Goal: Task Accomplishment & Management: Manage account settings

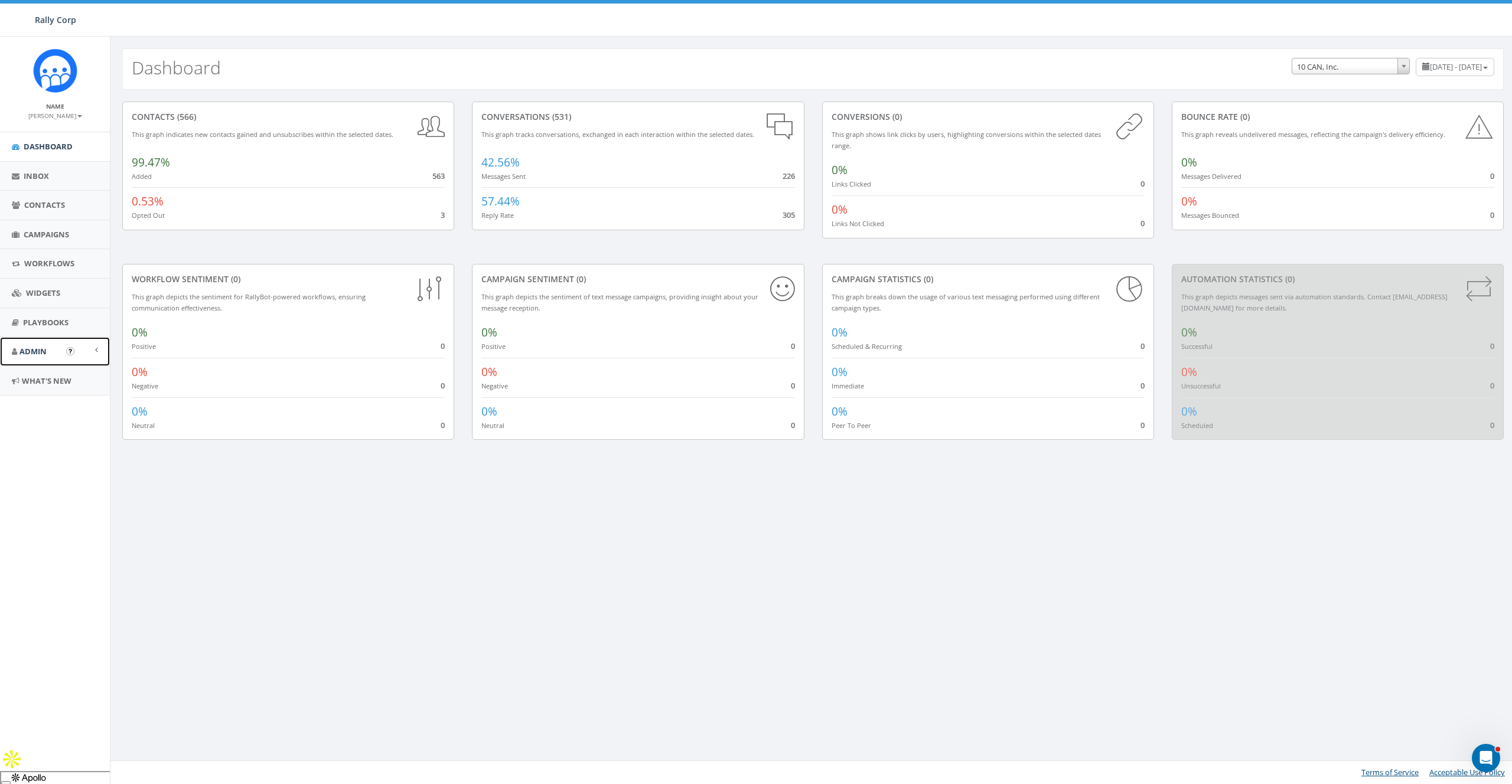
click at [28, 355] on span "Admin" at bounding box center [33, 352] width 27 height 10
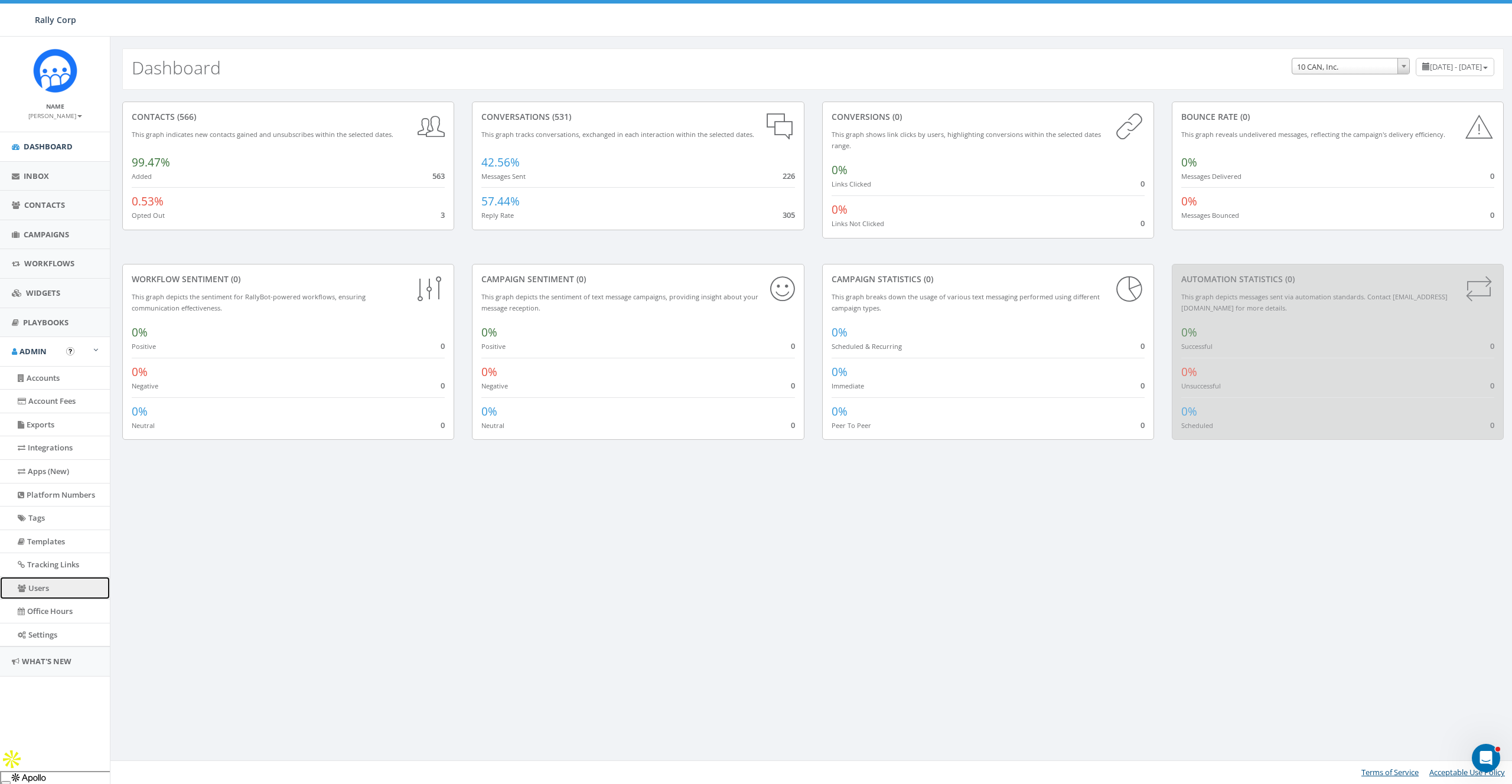
click at [30, 581] on link "Users" at bounding box center [55, 588] width 110 height 23
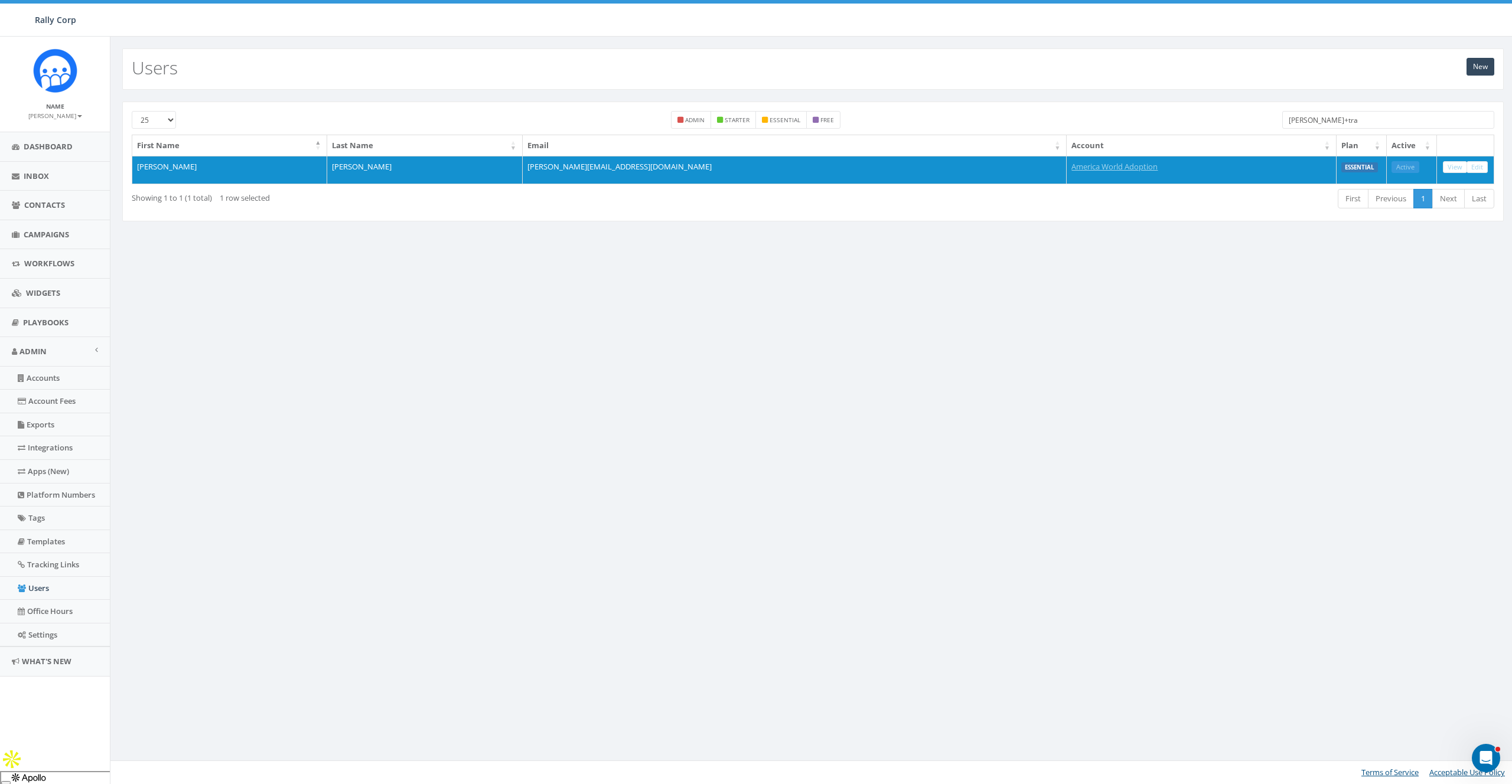
click at [1337, 116] on input "james+tra" at bounding box center [1388, 119] width 212 height 17
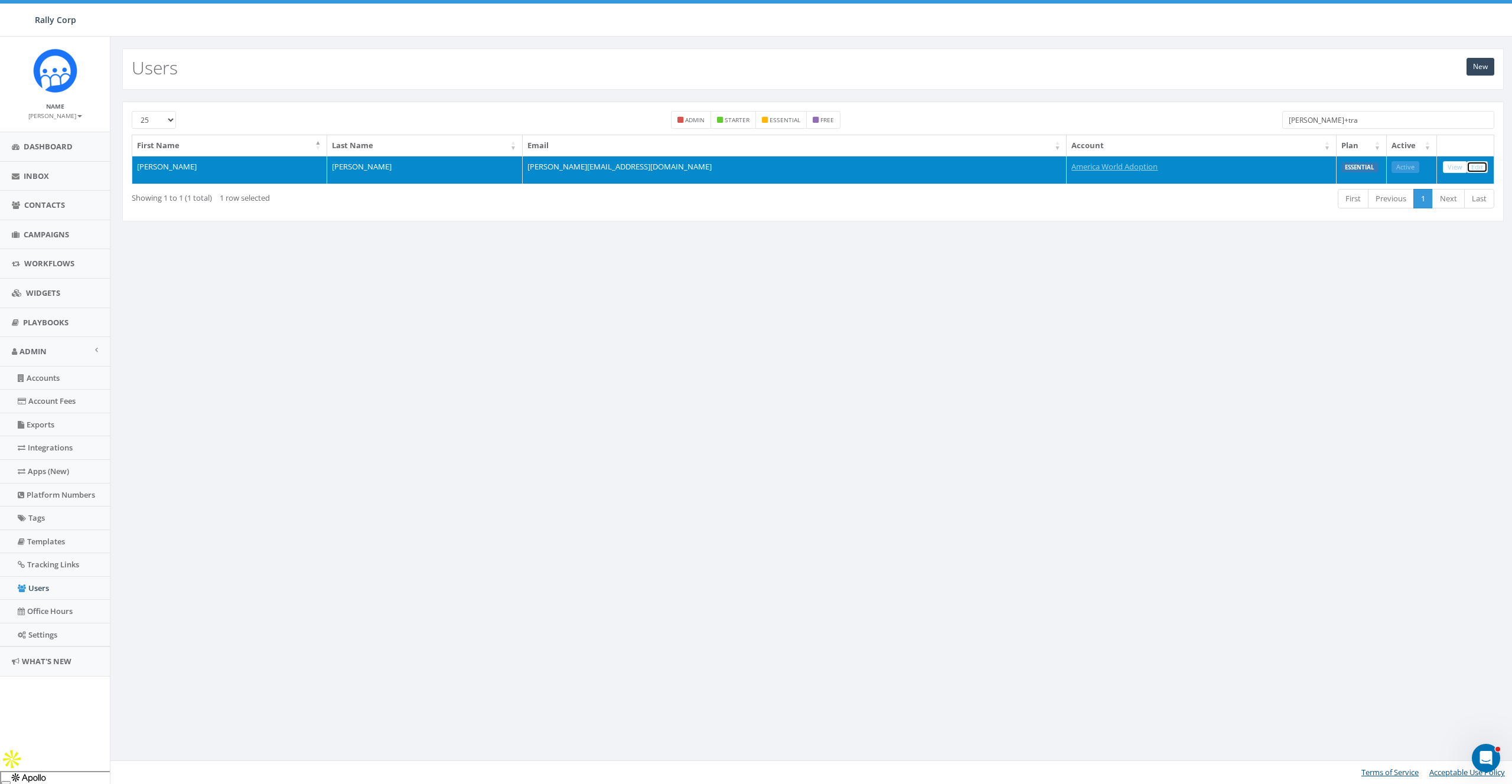
click at [1476, 163] on link "Edit" at bounding box center [1477, 167] width 21 height 12
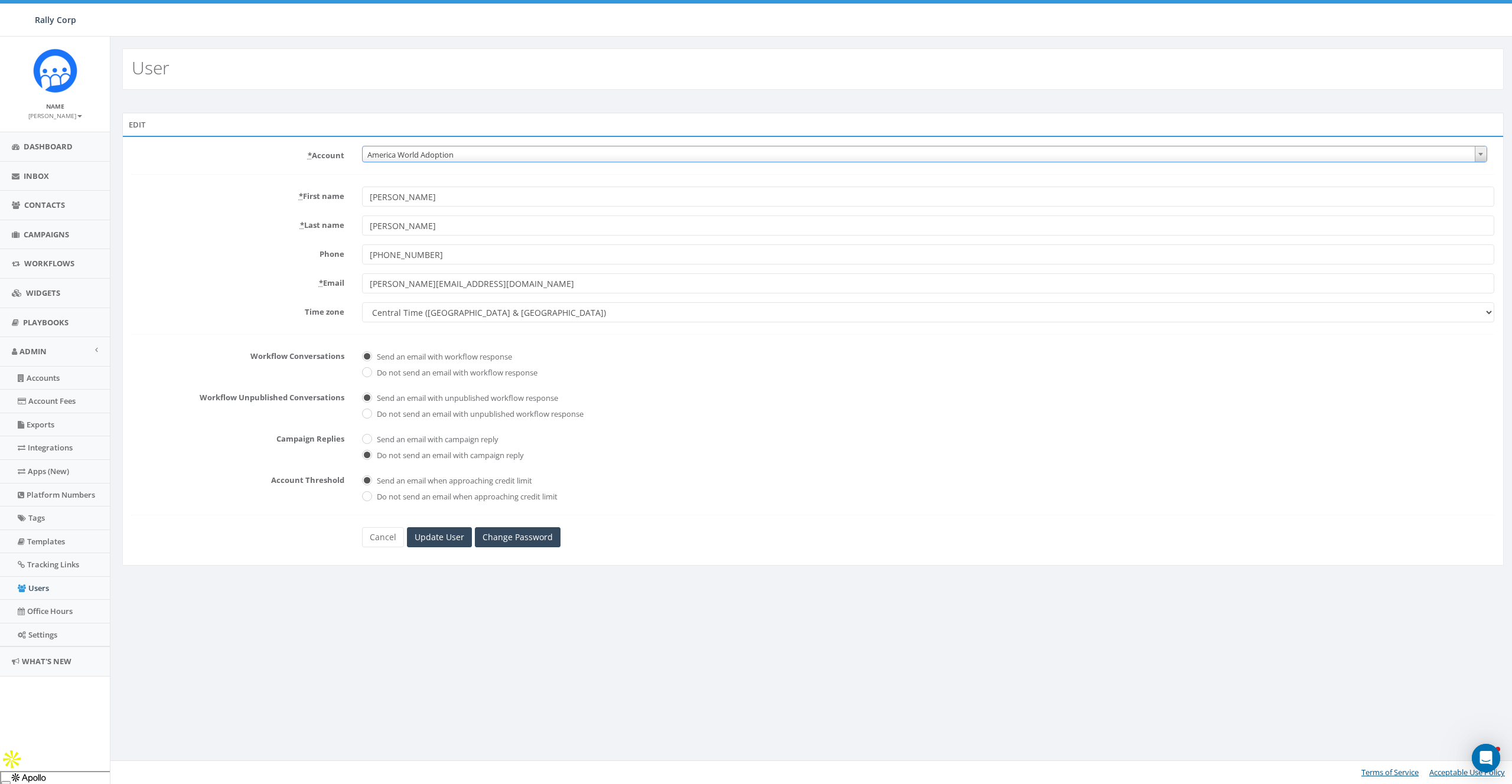
click at [430, 148] on span "America World Adoption" at bounding box center [925, 155] width 1124 height 17
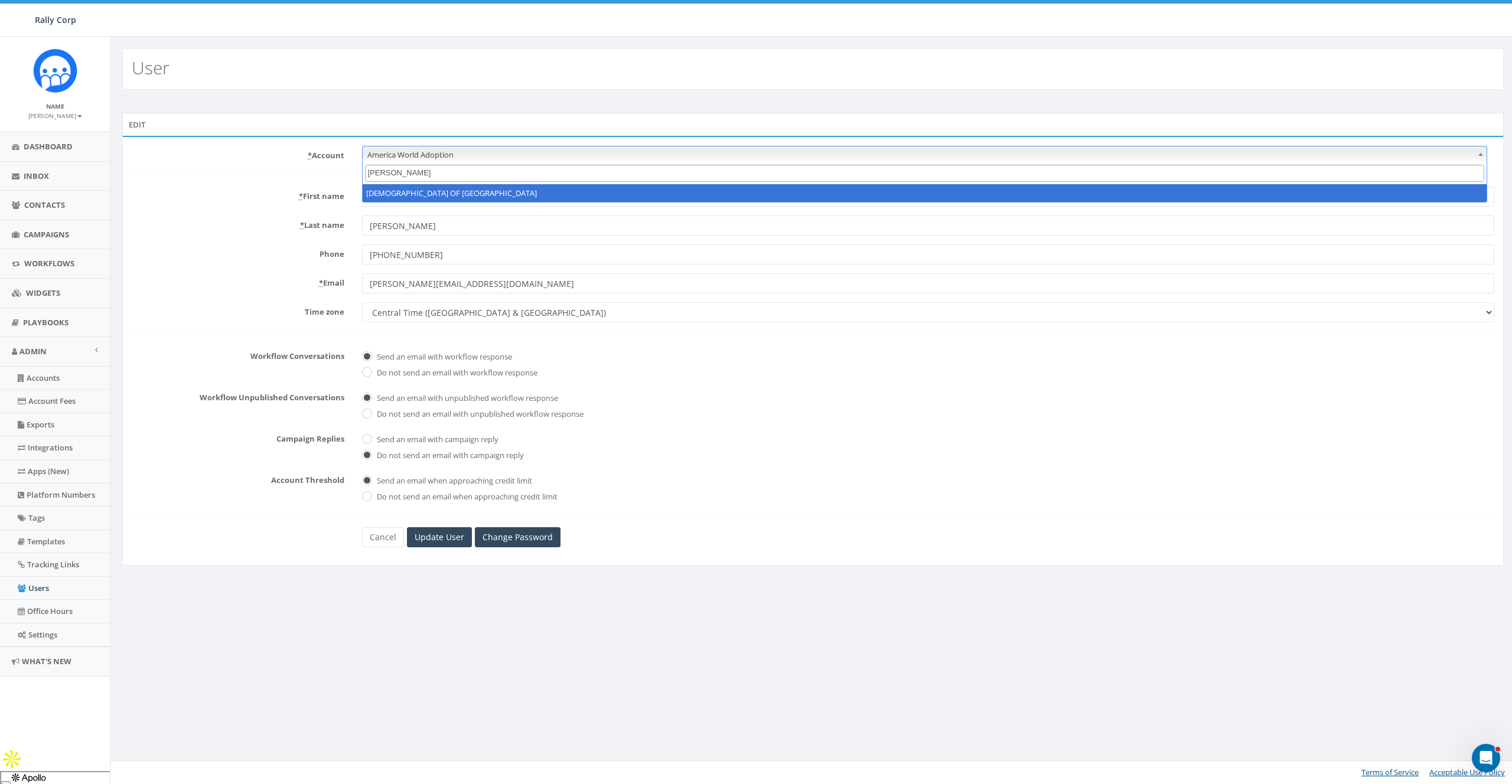
type input "polan"
select select "1360"
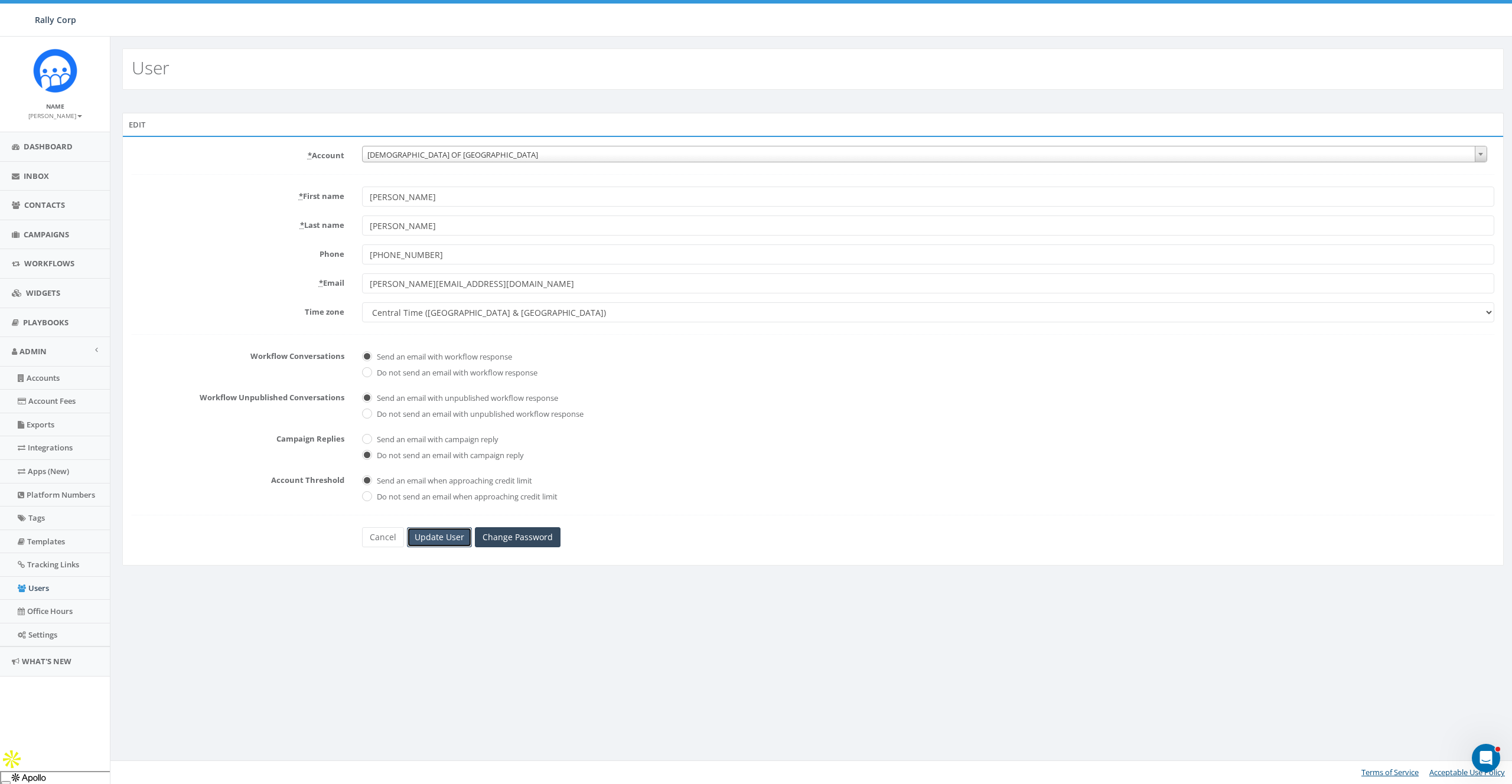
click at [447, 547] on input "Update User" at bounding box center [439, 537] width 65 height 20
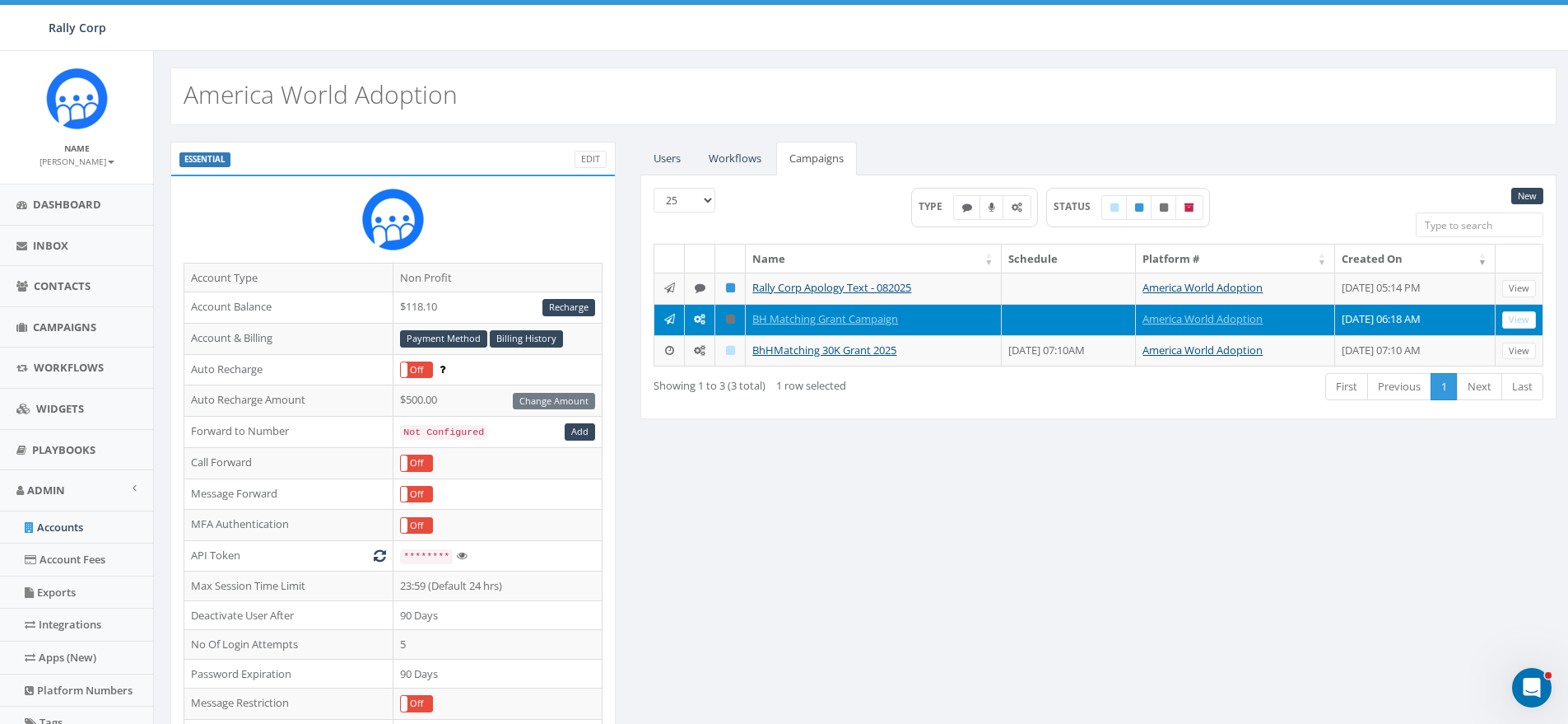
click at [889, 432] on div "Users Workflows Campaigns New 25 50 100 admin starter essential free First Name…" at bounding box center [1098, 291] width 941 height 298
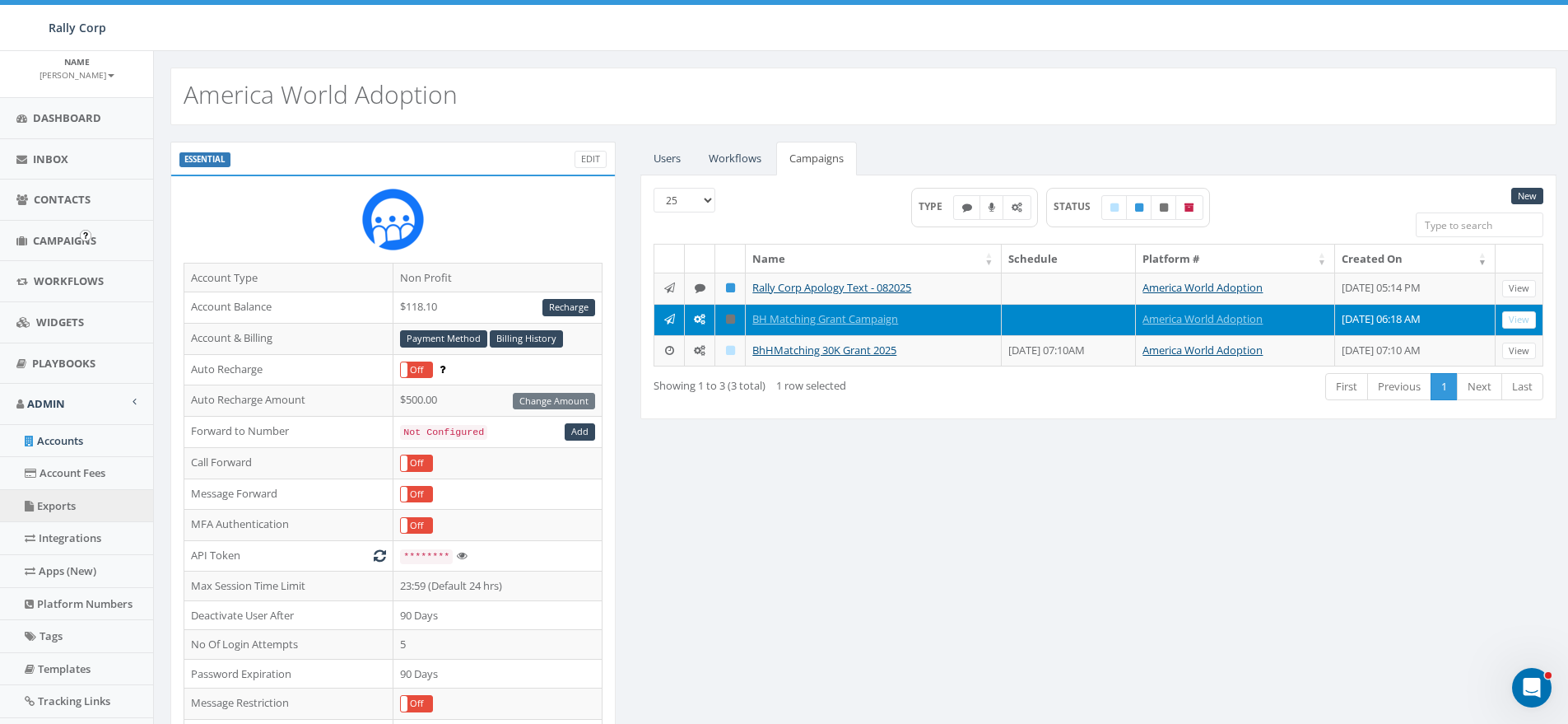
scroll to position [266, 0]
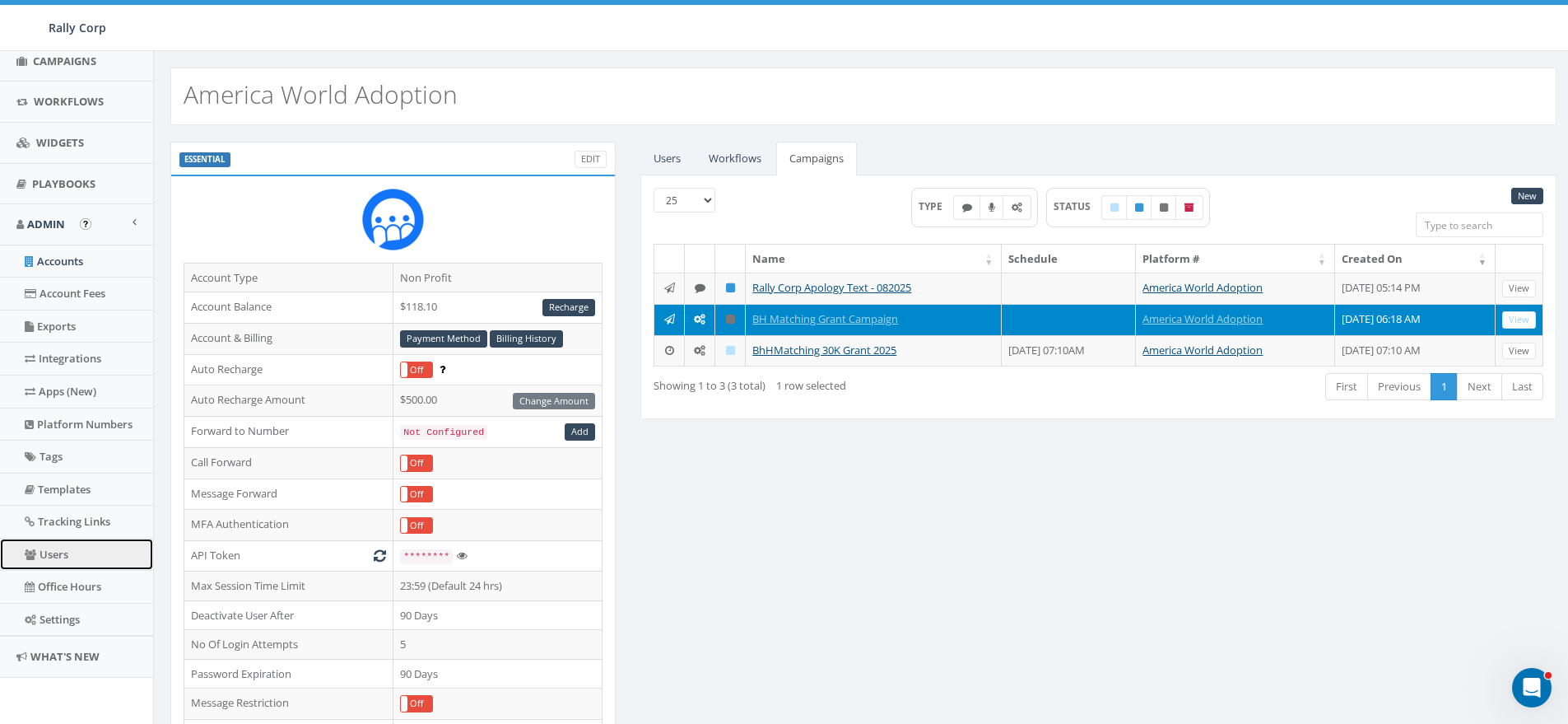
click at [63, 546] on link "Users" at bounding box center [77, 555] width 153 height 32
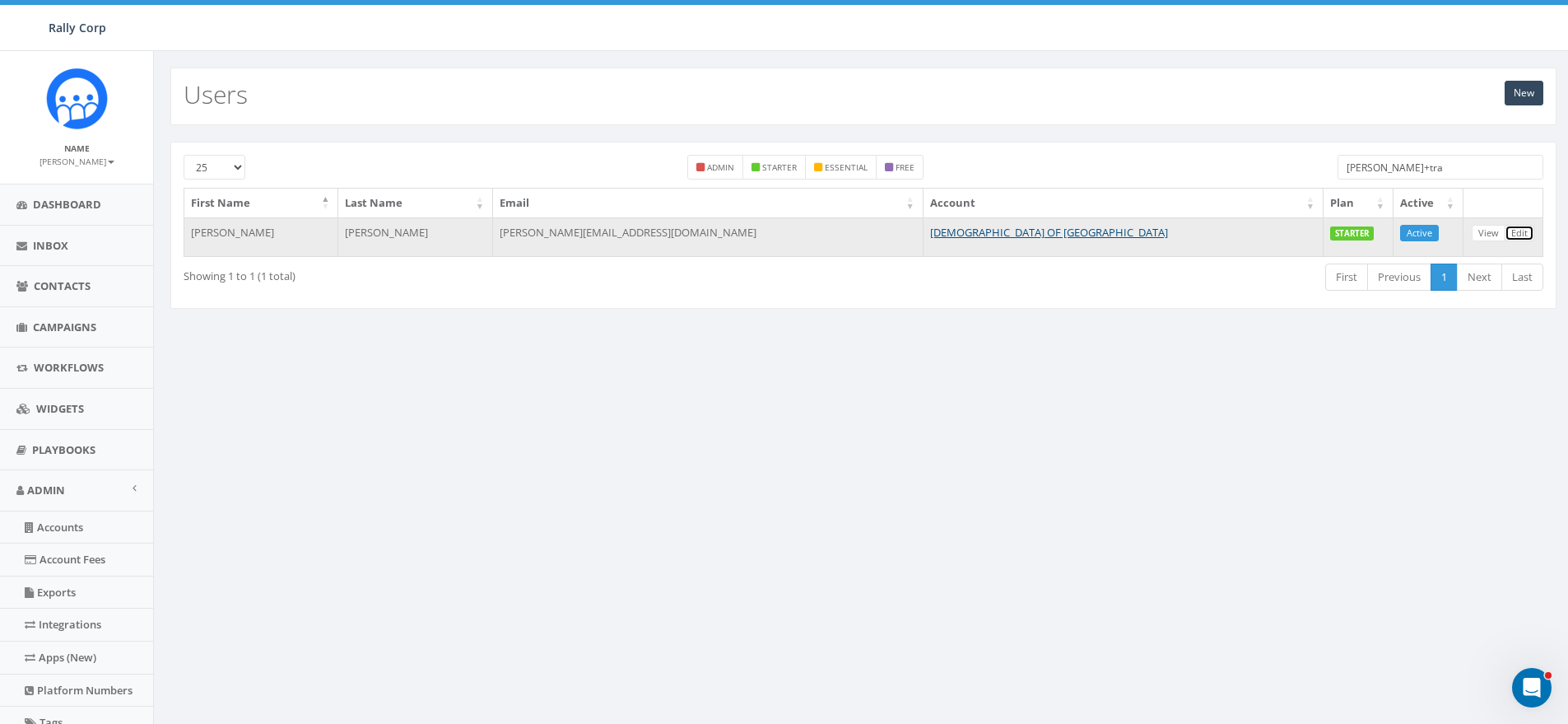
click at [1526, 231] on link "Edit" at bounding box center [1518, 233] width 30 height 17
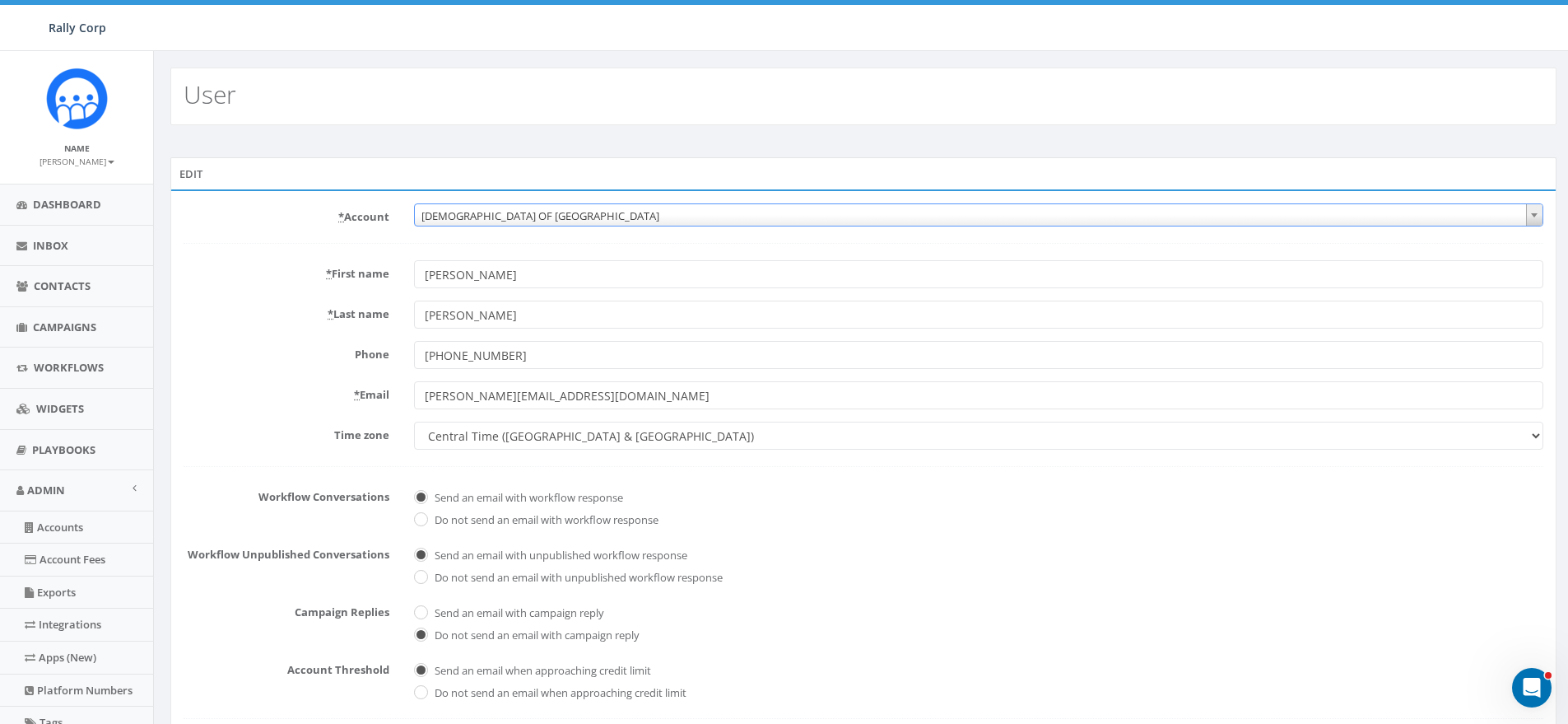
click at [485, 210] on span "CHABAD OF POLAND" at bounding box center [979, 216] width 1128 height 23
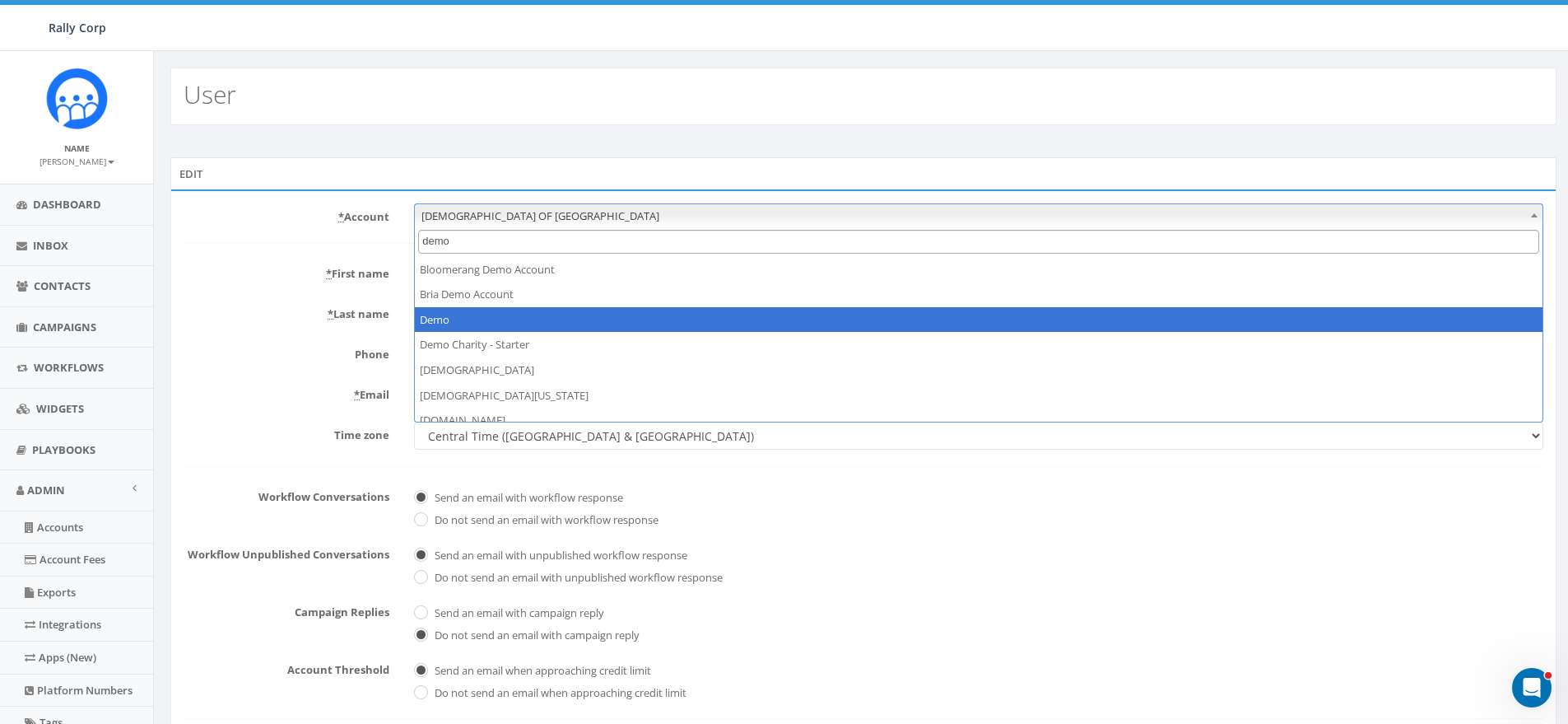
type input "demo"
select select "64"
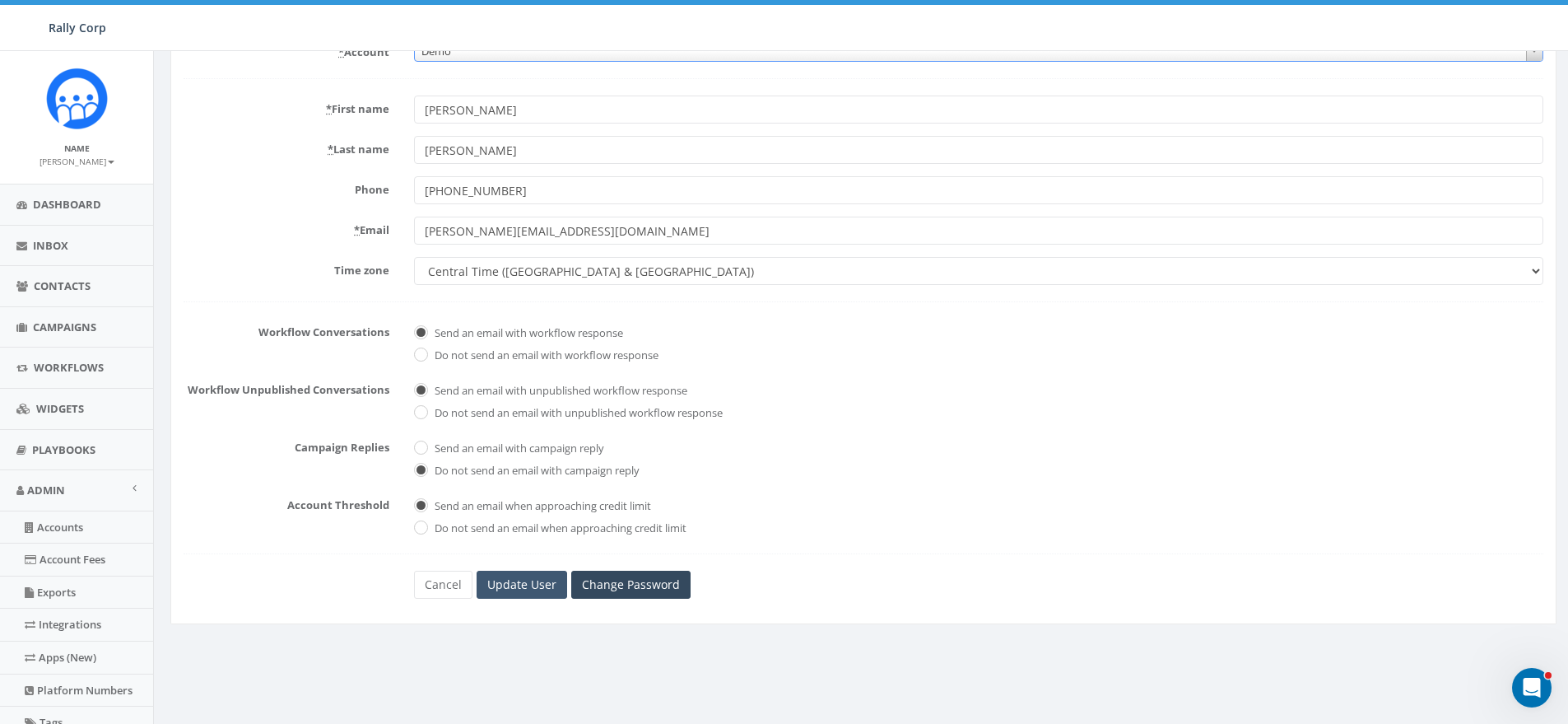
scroll to position [266, 0]
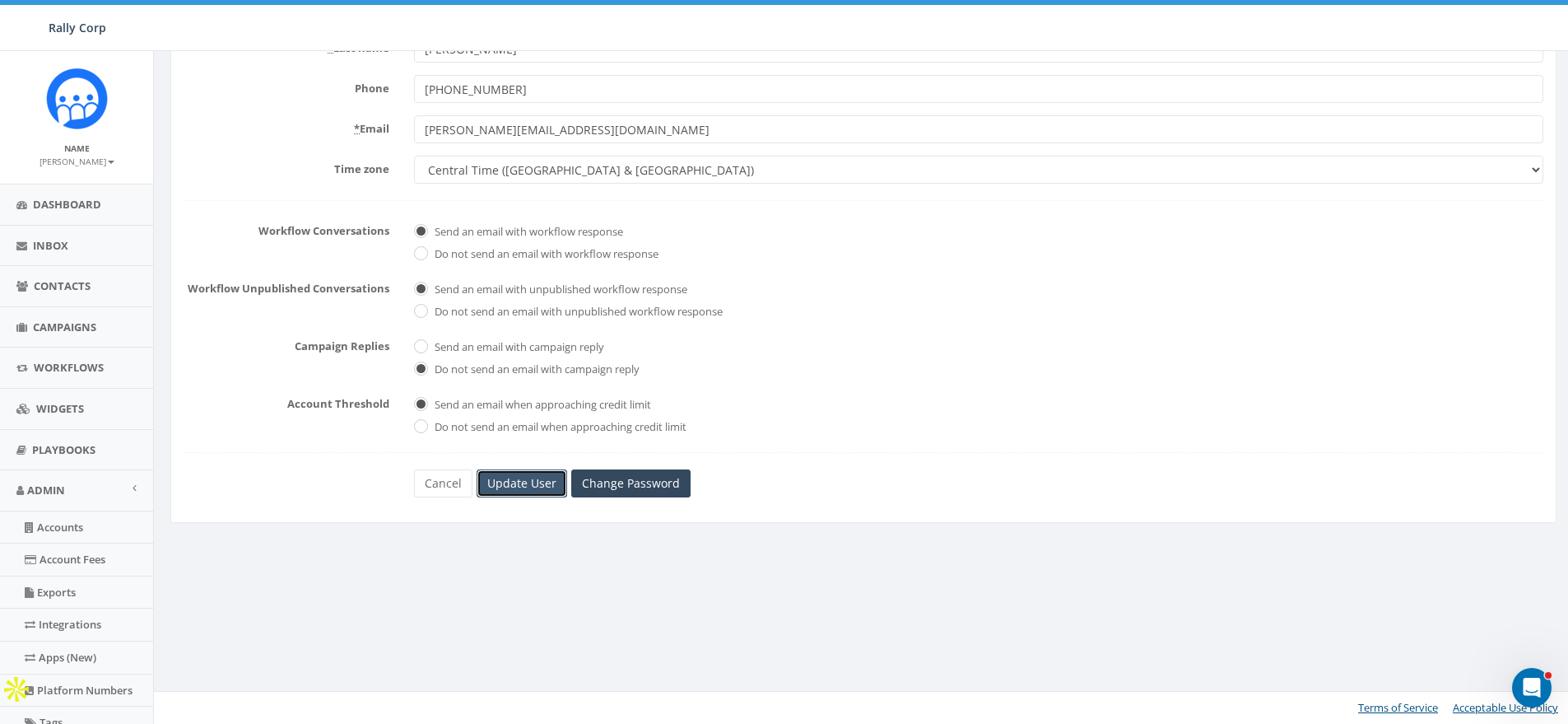
click at [521, 478] on input "Update User" at bounding box center [521, 483] width 90 height 28
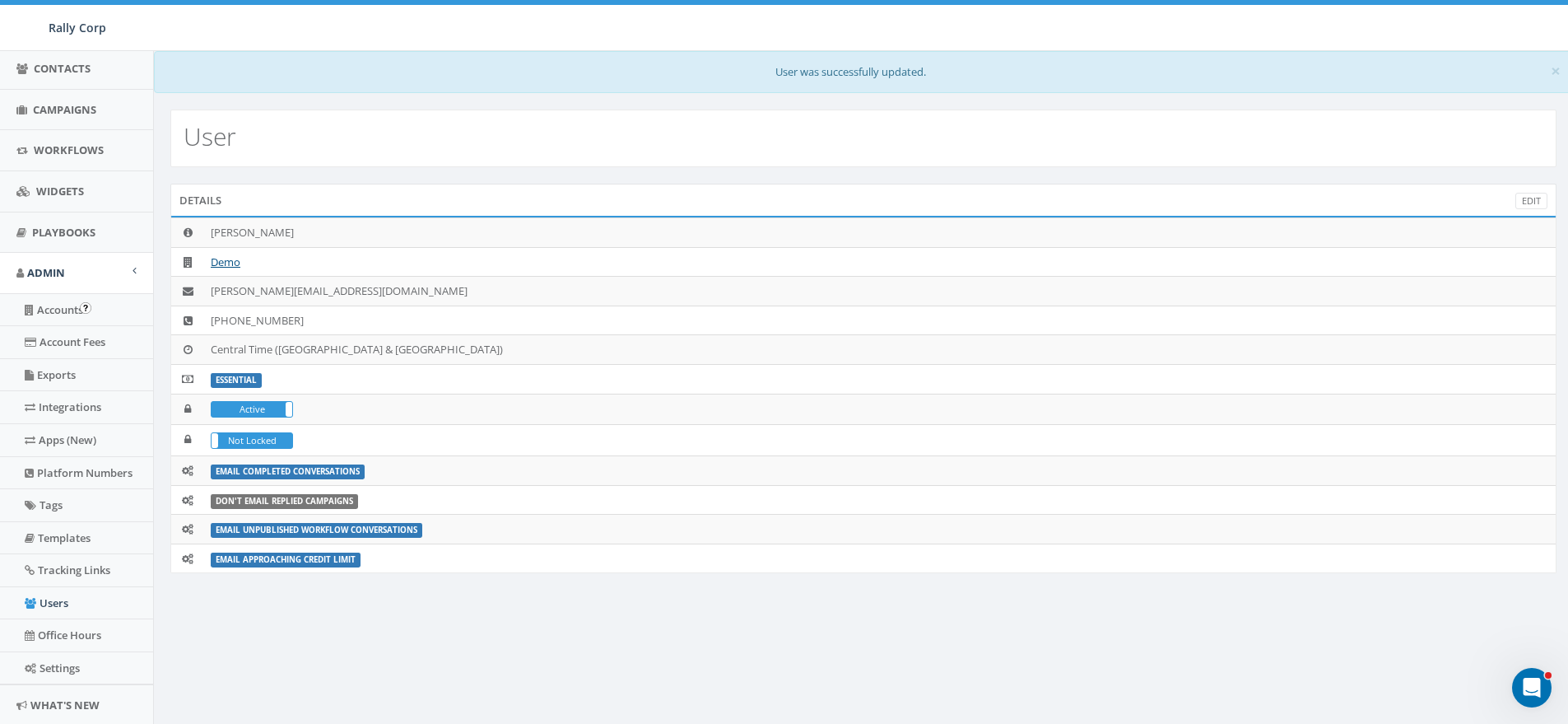
scroll to position [266, 0]
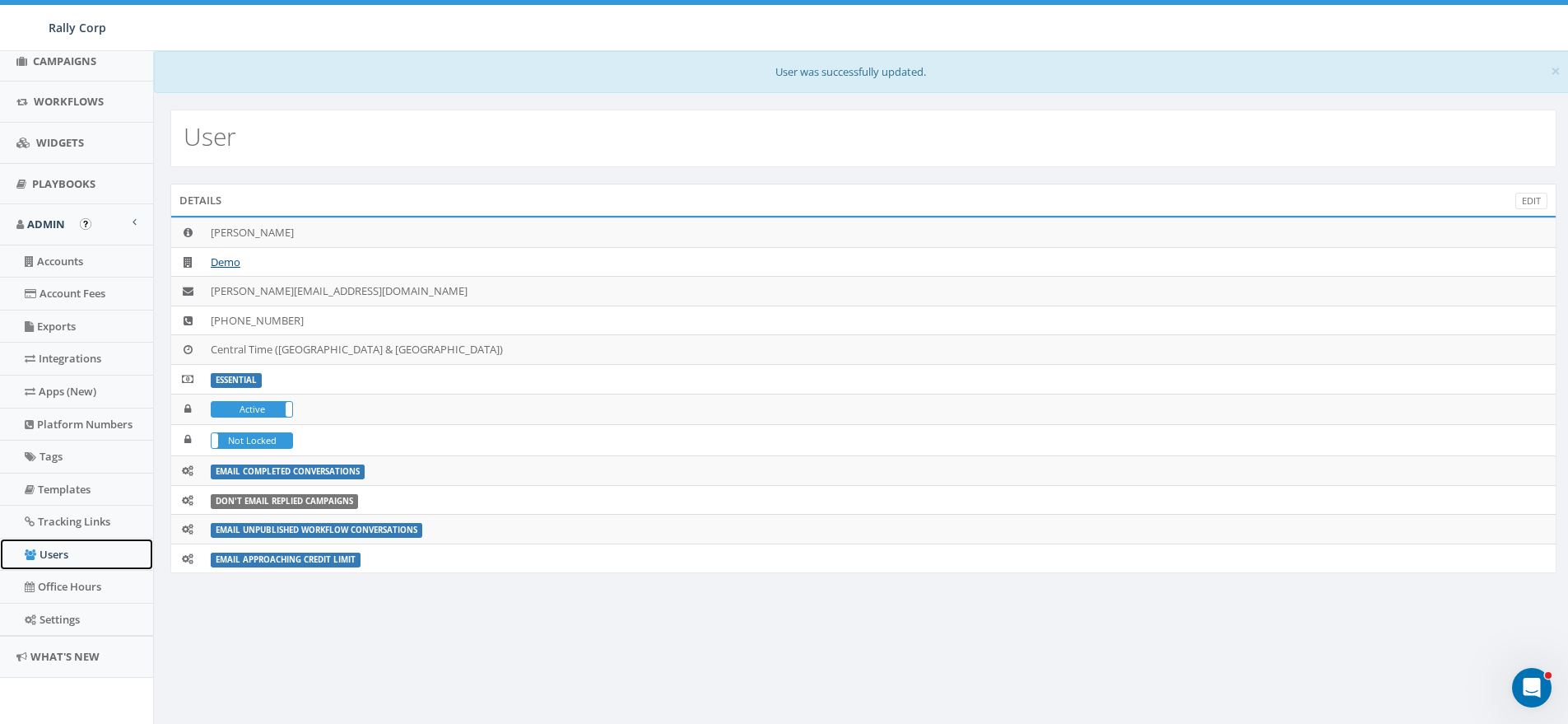
click at [55, 546] on link "Users" at bounding box center [77, 555] width 153 height 32
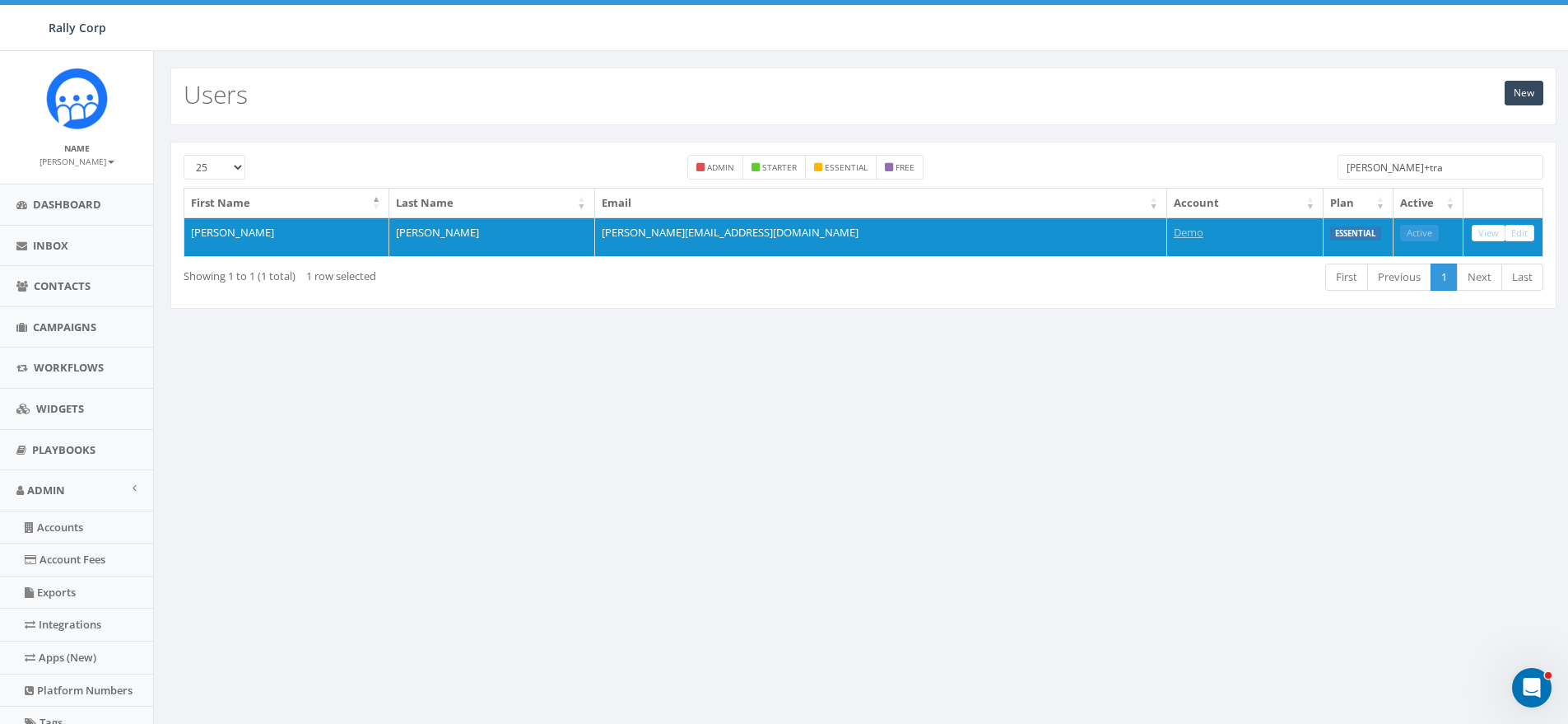
click at [1425, 172] on input "[PERSON_NAME]+tra" at bounding box center [1440, 166] width 206 height 24
click at [1425, 172] on input "james+tra" at bounding box center [1440, 166] width 206 height 24
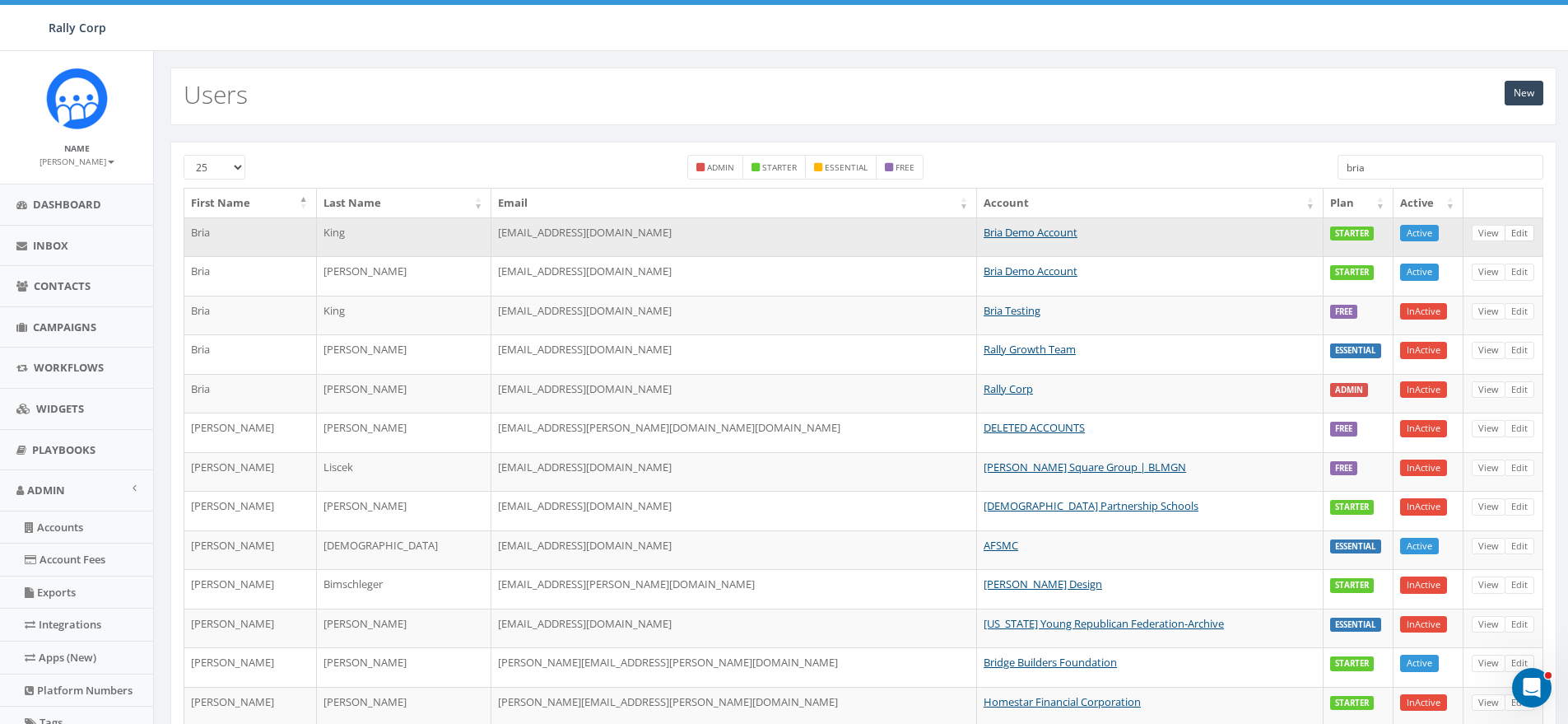
type input "bria"
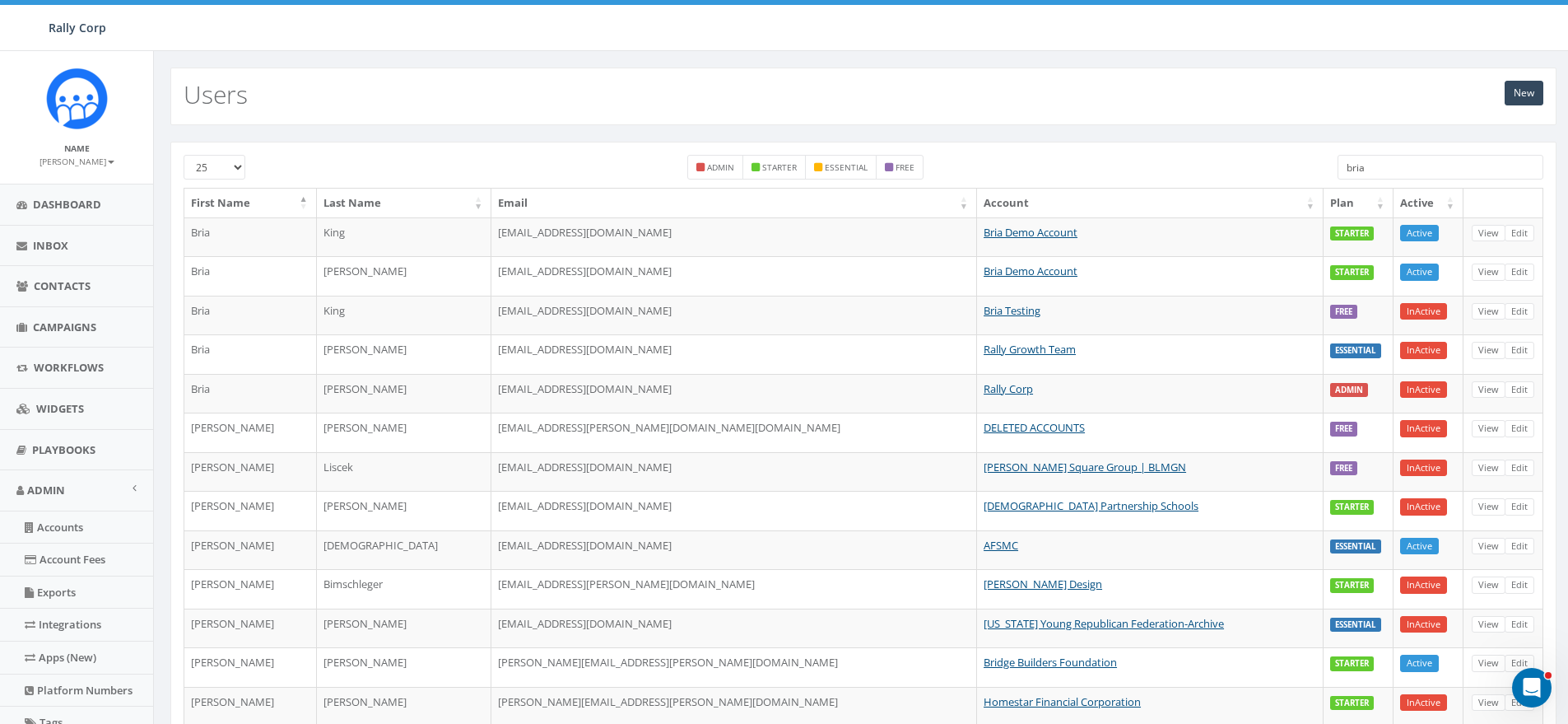
click at [1400, 169] on input "bria" at bounding box center [1440, 166] width 206 height 24
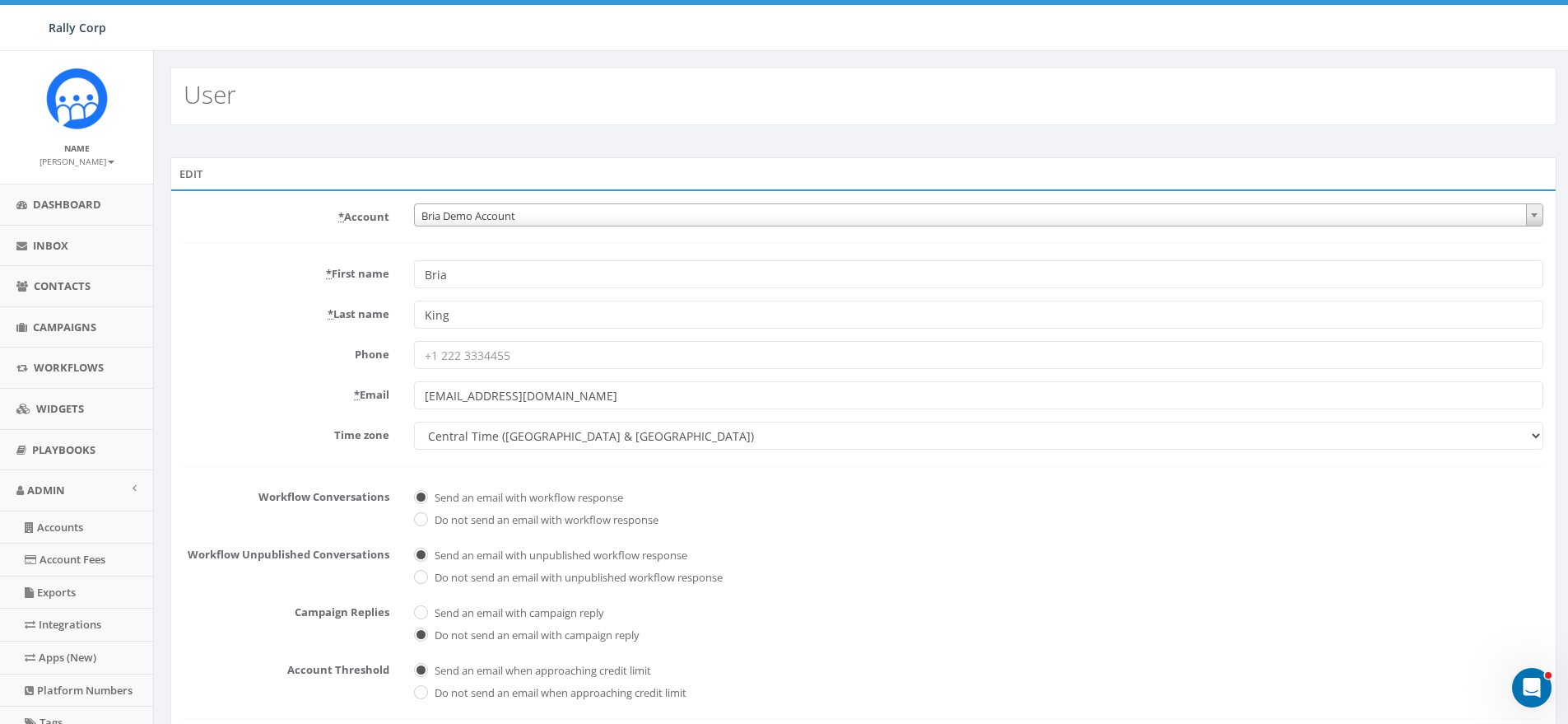
click at [550, 134] on div "Edit * Account 10,000 Degrees 10 CAN, Inc. 180 Skate 1. [PERSON_NAME] 2Life Com…" at bounding box center [863, 476] width 1419 height 701
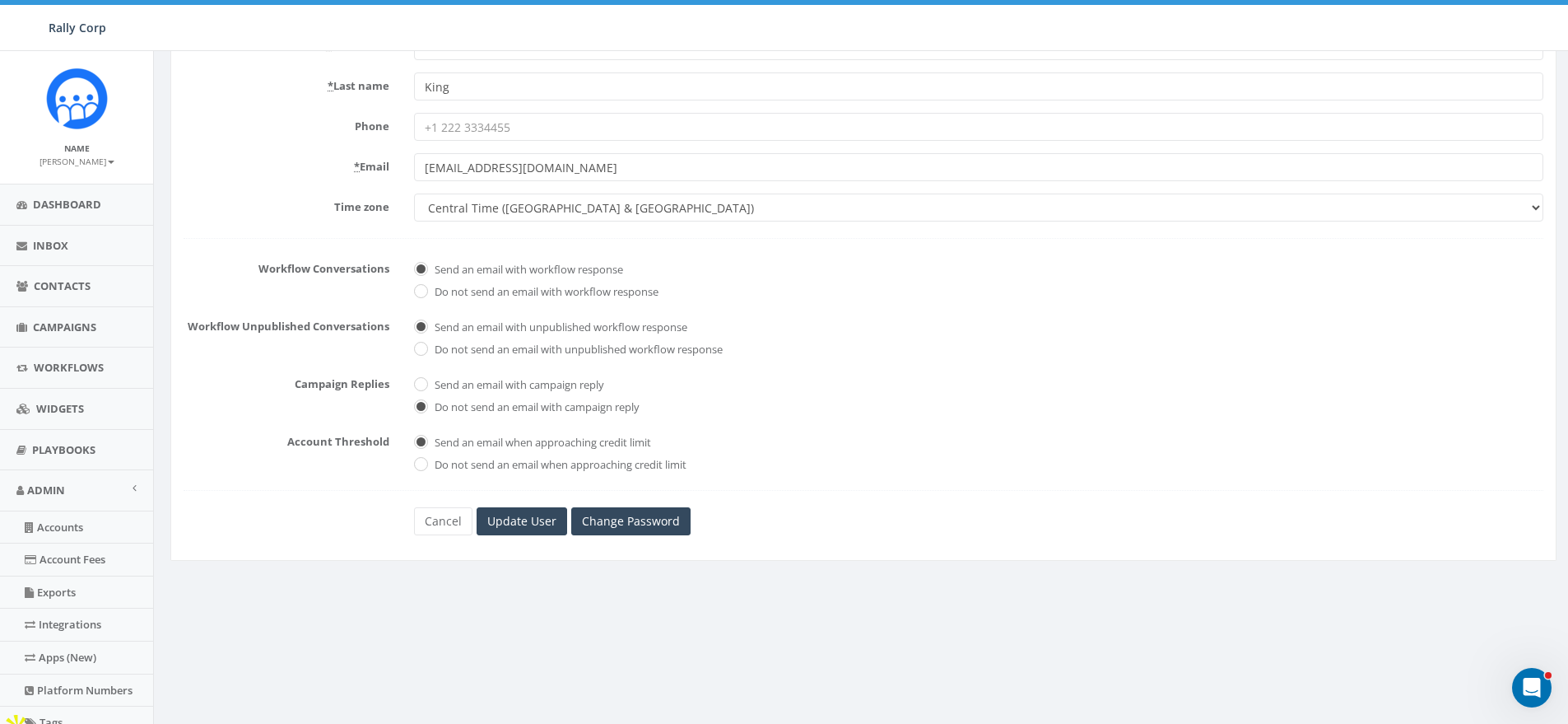
scroll to position [266, 0]
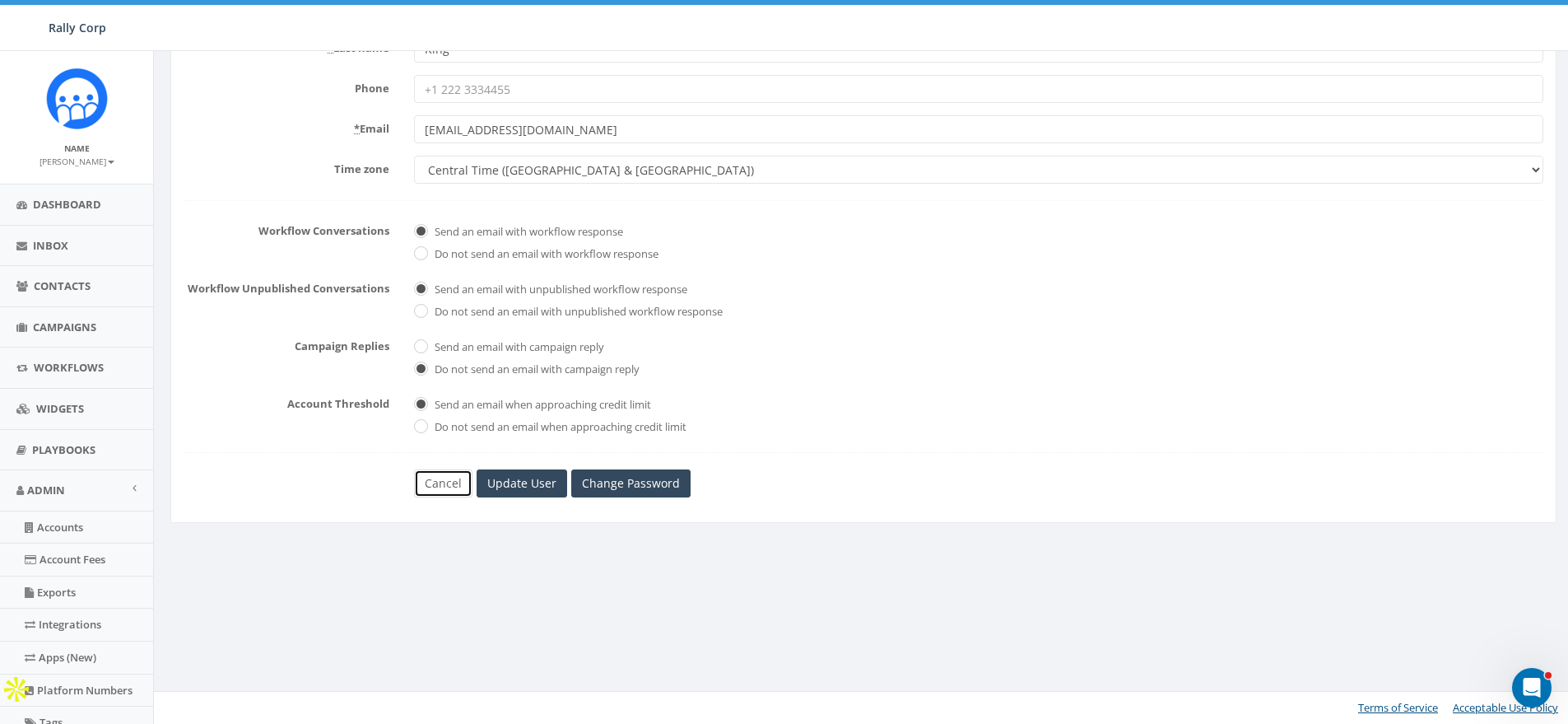
click at [448, 486] on link "Cancel" at bounding box center [443, 483] width 59 height 28
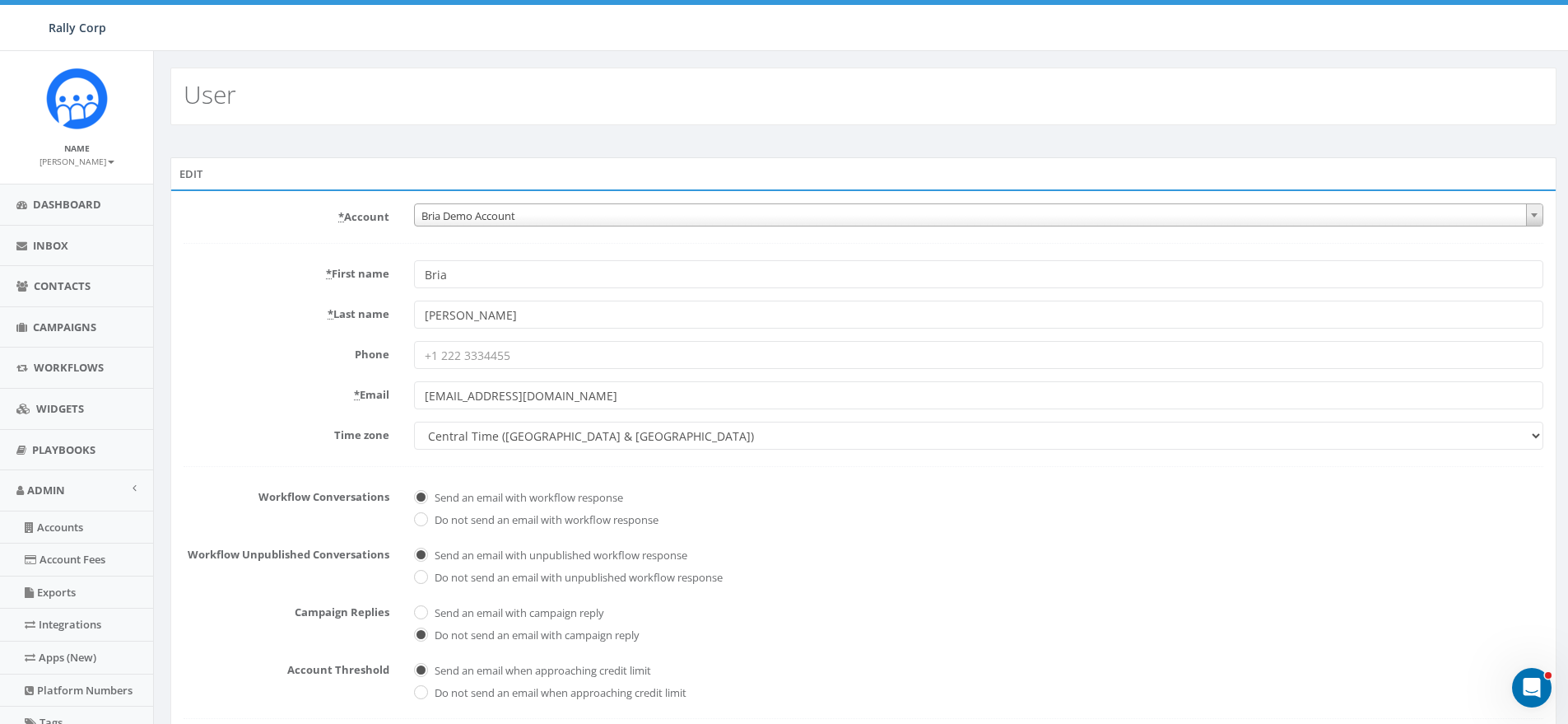
click at [527, 154] on div "Edit * Account 10,000 Degrees 10 CAN, Inc. 180 Skate 1. James Martin 2Life Comm…" at bounding box center [863, 476] width 1419 height 701
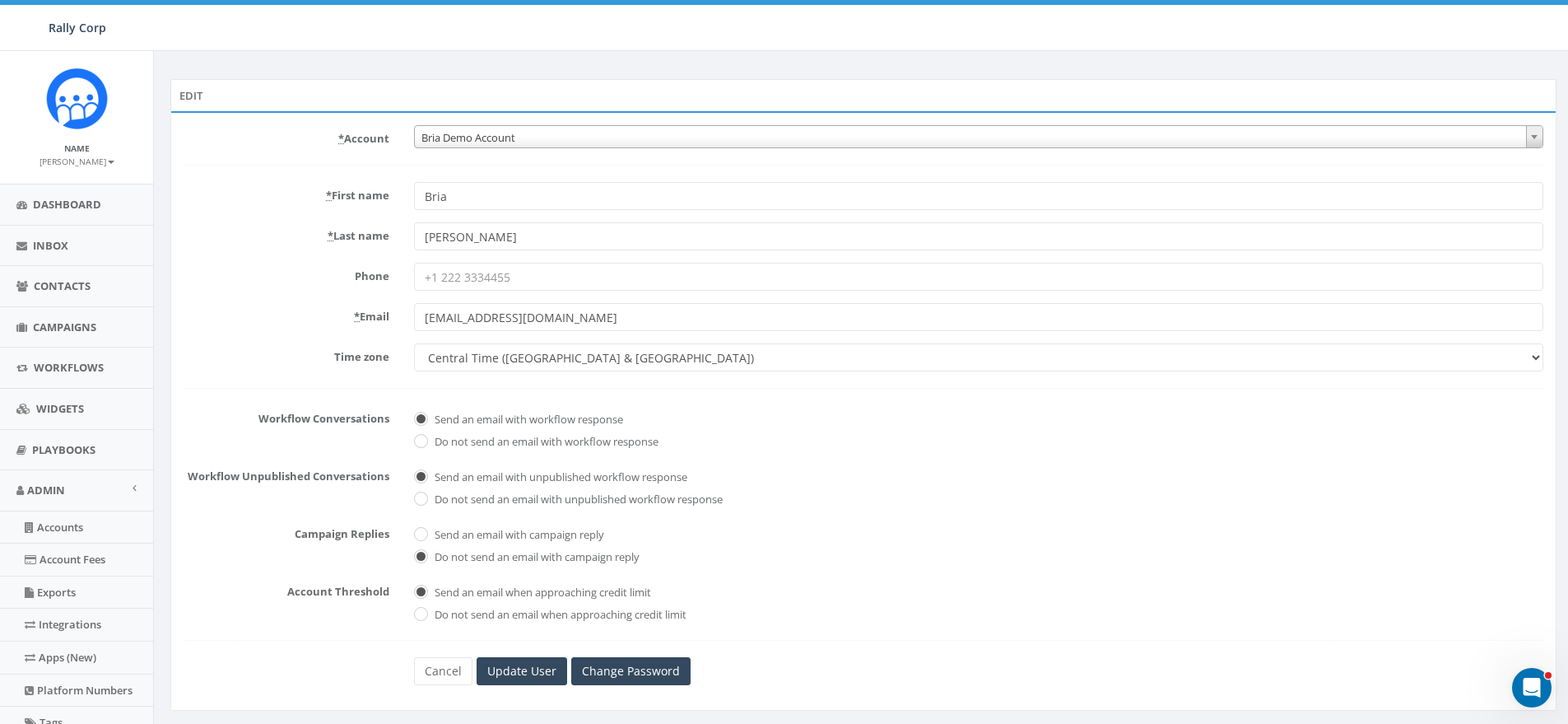
scroll to position [86, 0]
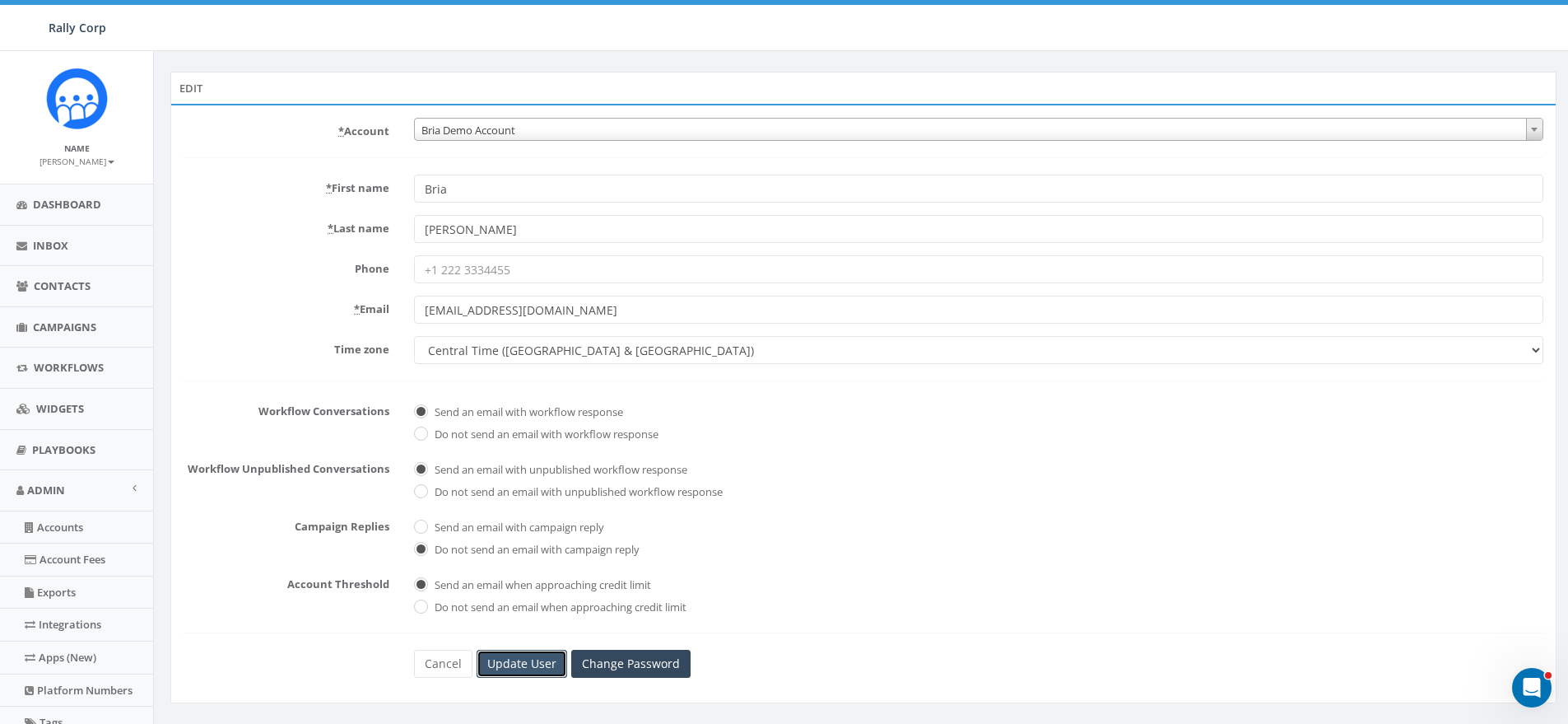
click at [518, 653] on input "Update User" at bounding box center [521, 664] width 90 height 28
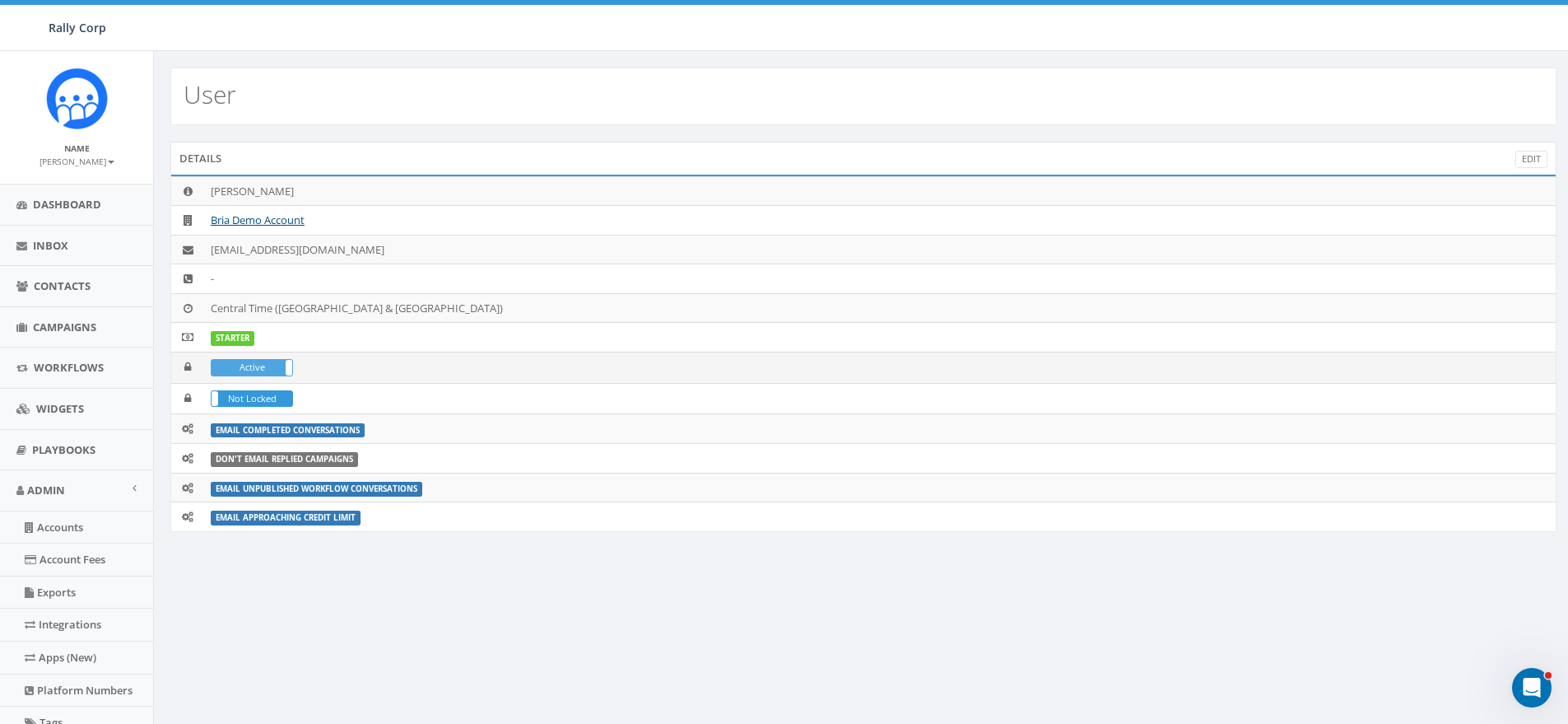
click at [265, 363] on label "Active" at bounding box center [251, 367] width 80 height 15
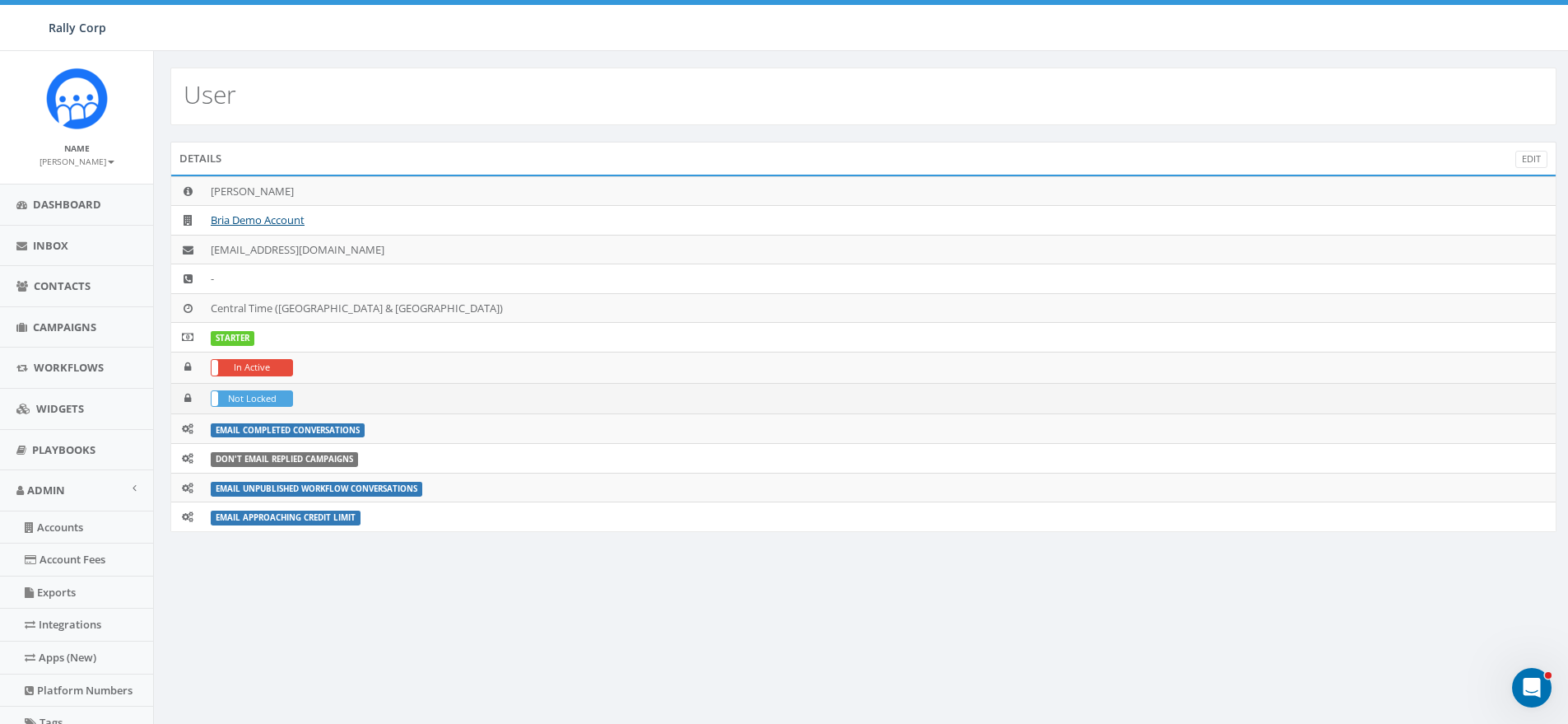
click at [261, 391] on label "Not Locked" at bounding box center [251, 398] width 80 height 15
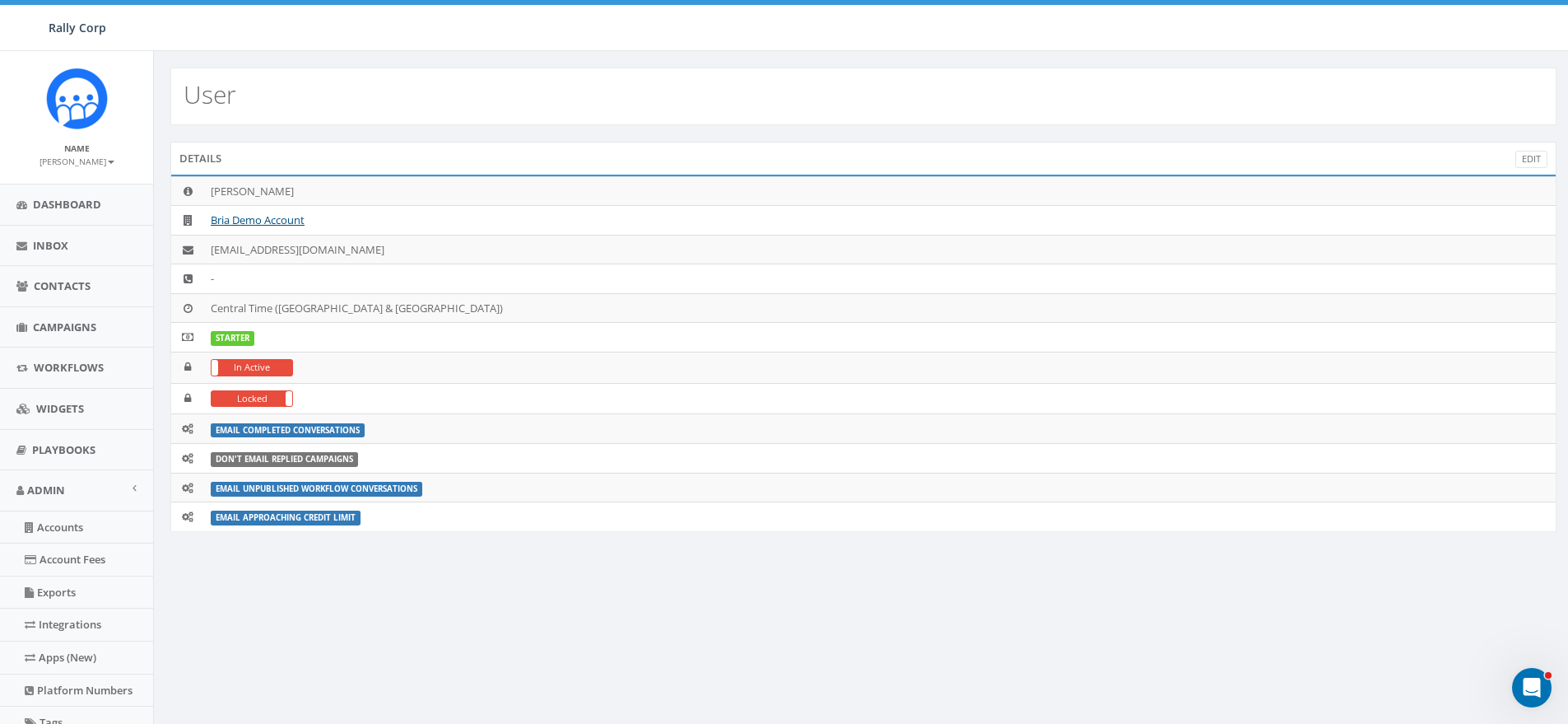
click at [506, 153] on div "Details Edit" at bounding box center [863, 158] width 1386 height 32
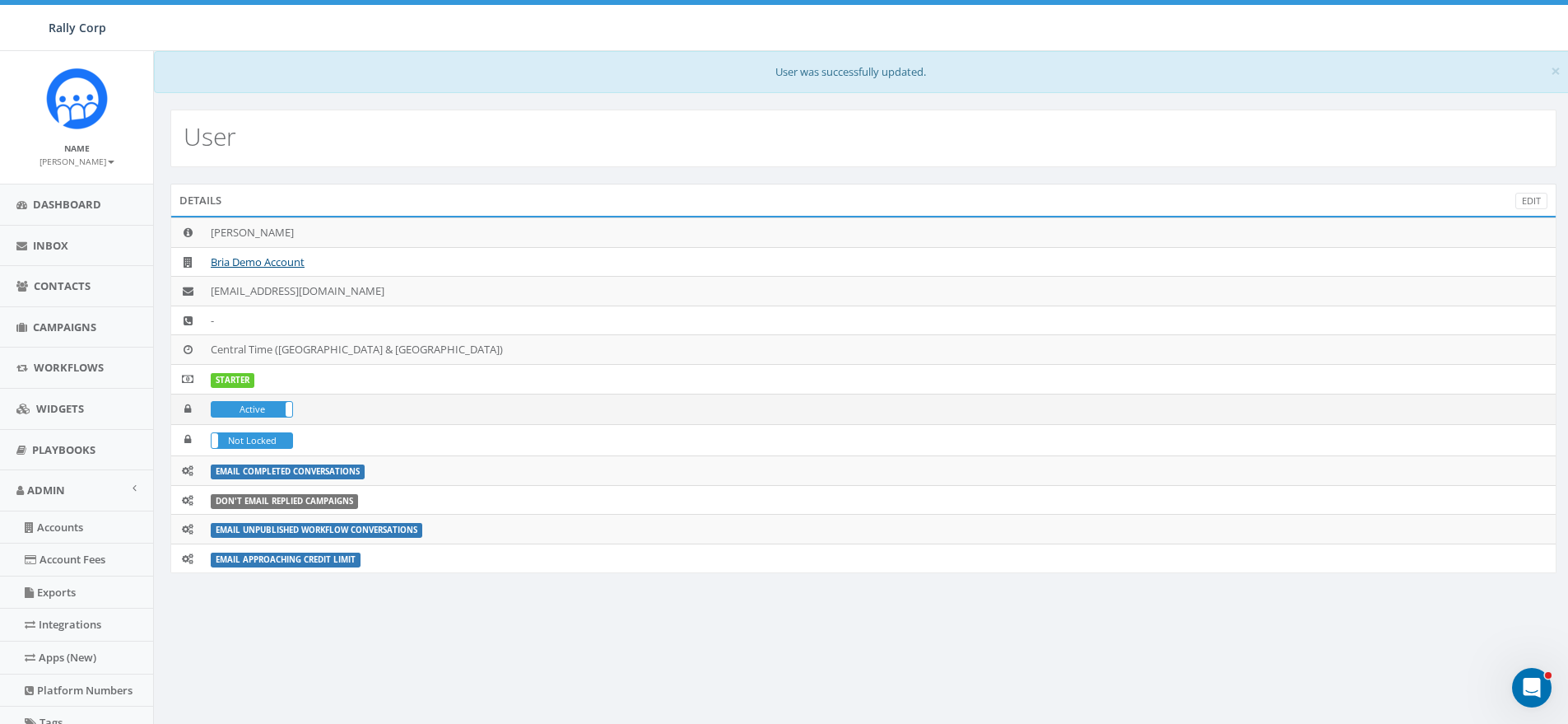
click at [241, 398] on td "Active In Active" at bounding box center [880, 409] width 1351 height 32
click at [254, 415] on label "Active" at bounding box center [251, 409] width 80 height 15
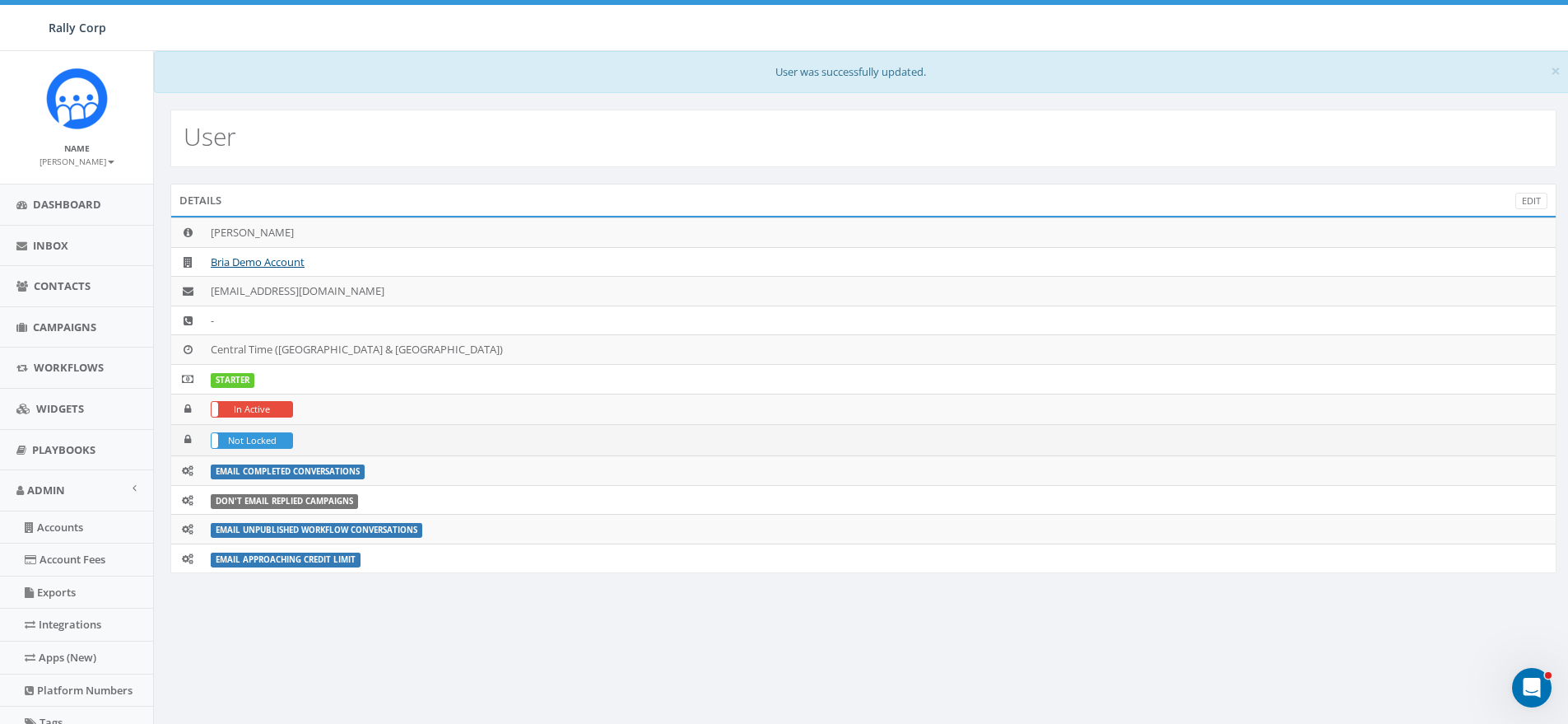
click at [258, 450] on td "Locked Not Locked" at bounding box center [880, 441] width 1351 height 32
click at [252, 440] on label "Not Locked" at bounding box center [251, 441] width 80 height 15
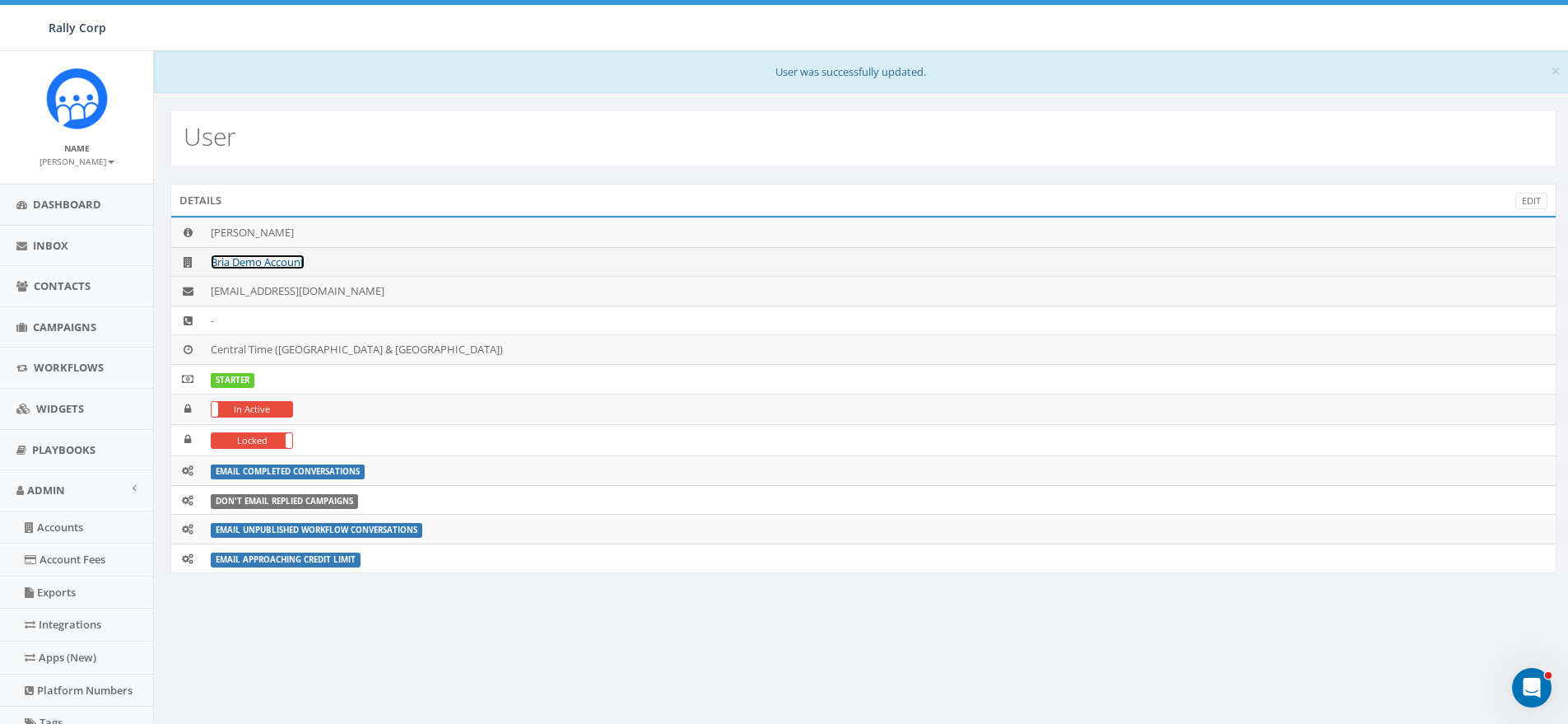
click at [256, 258] on link "Bria Demo Account" at bounding box center [258, 262] width 94 height 14
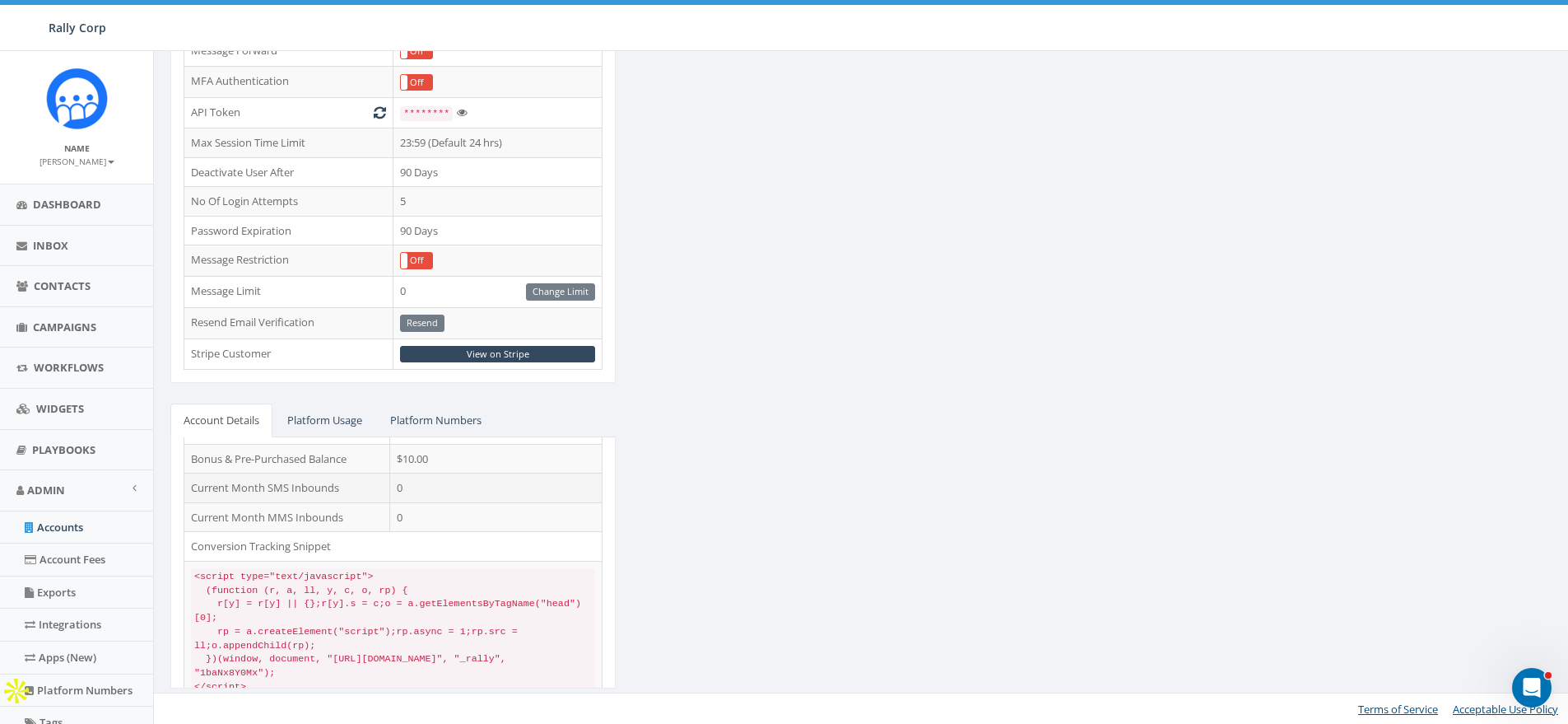
scroll to position [92, 0]
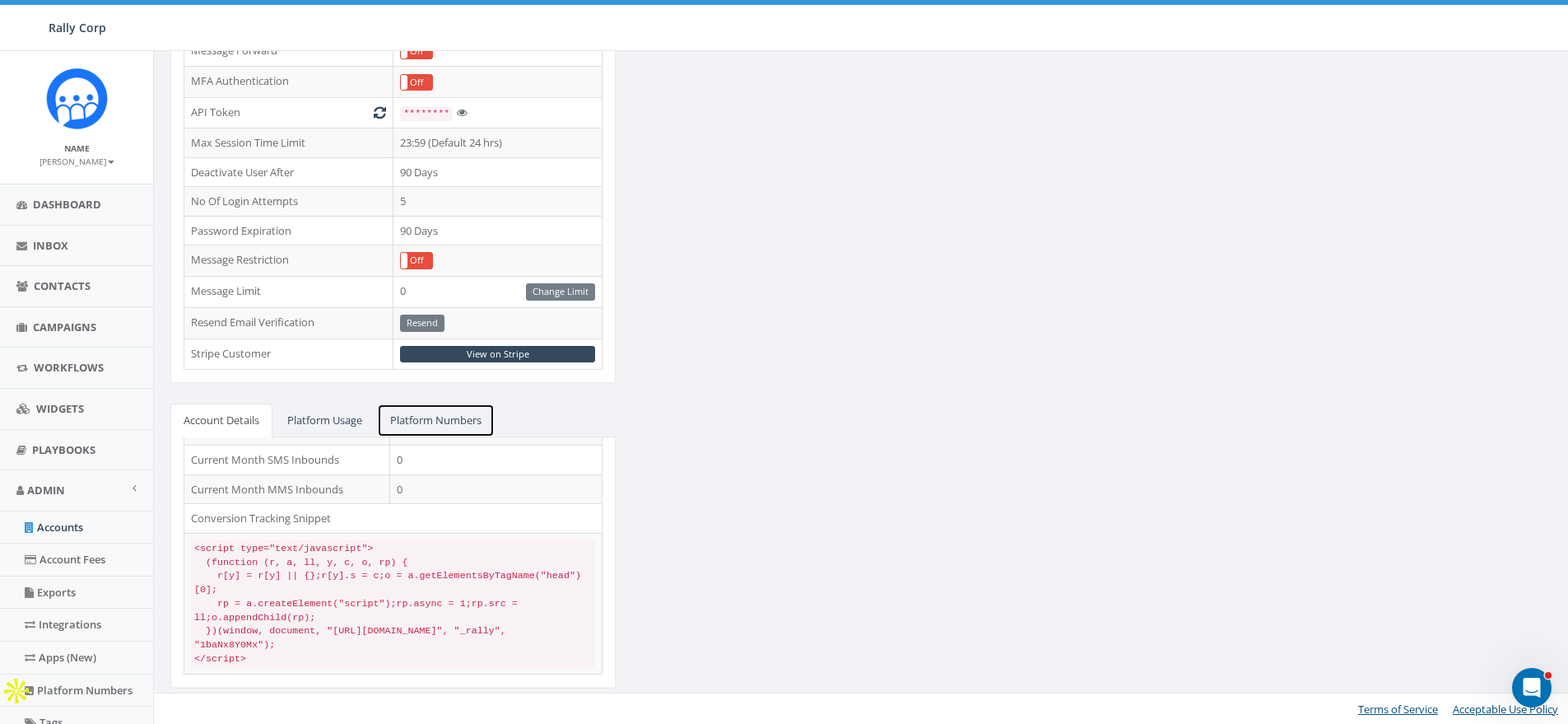
click at [426, 426] on link "Platform Numbers" at bounding box center [436, 420] width 117 height 33
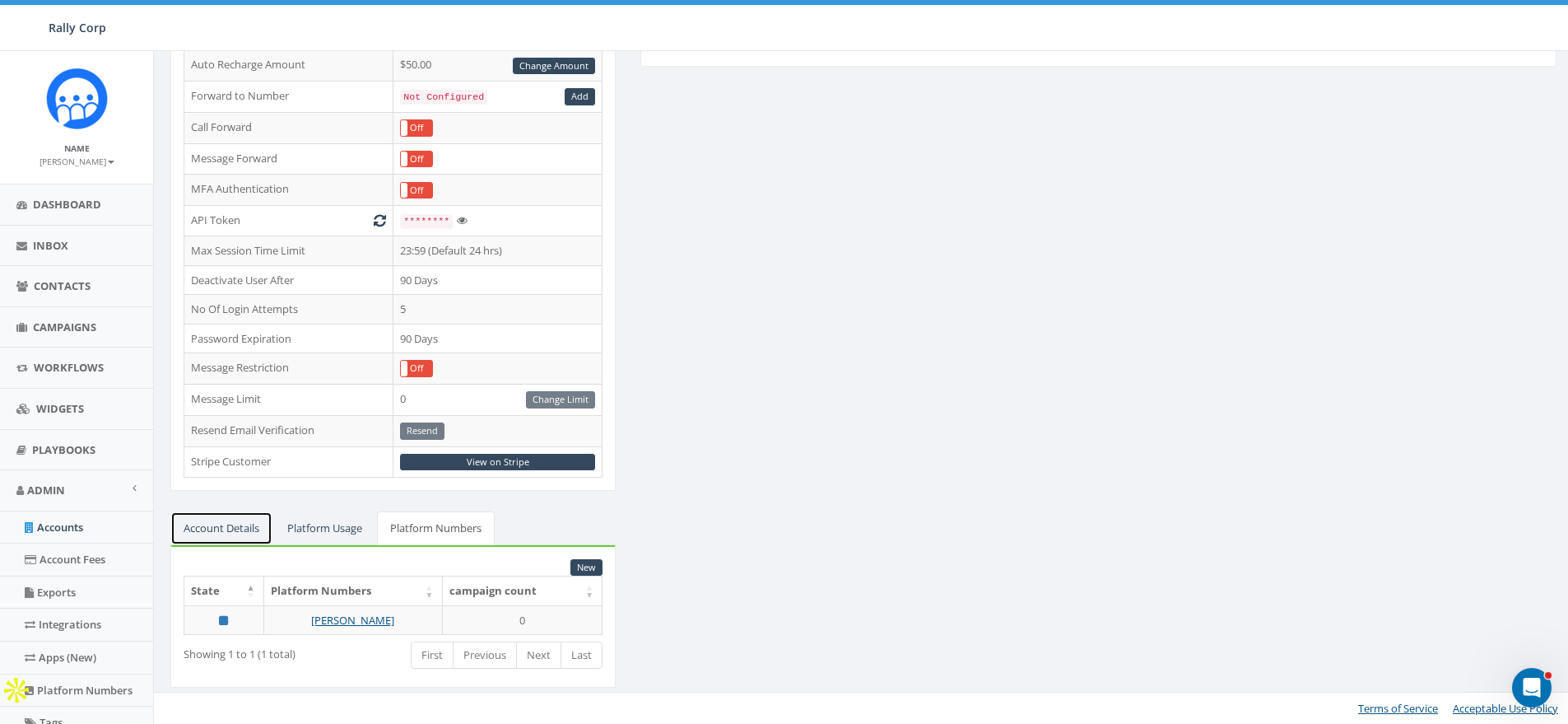
click at [218, 528] on link "Account Details" at bounding box center [221, 527] width 102 height 33
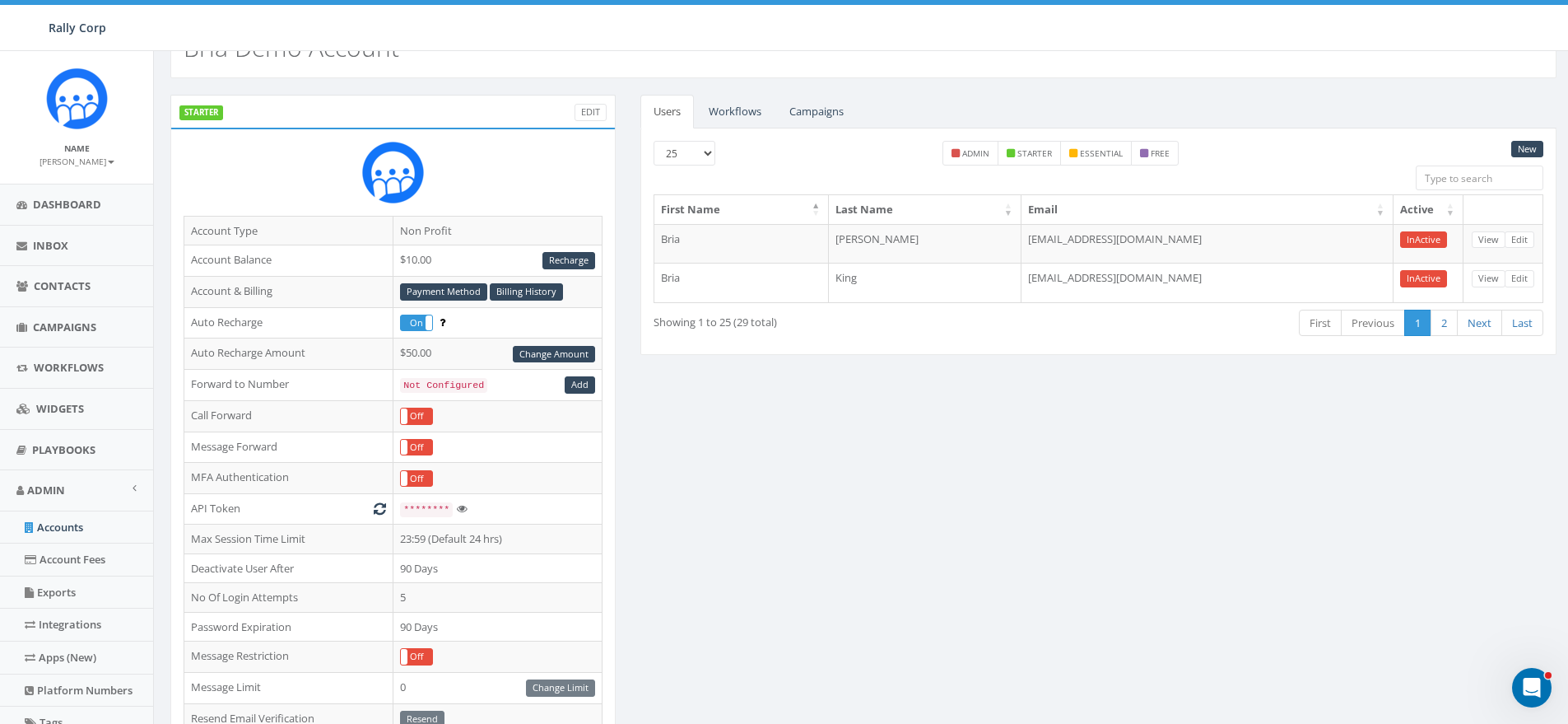
scroll to position [0, 0]
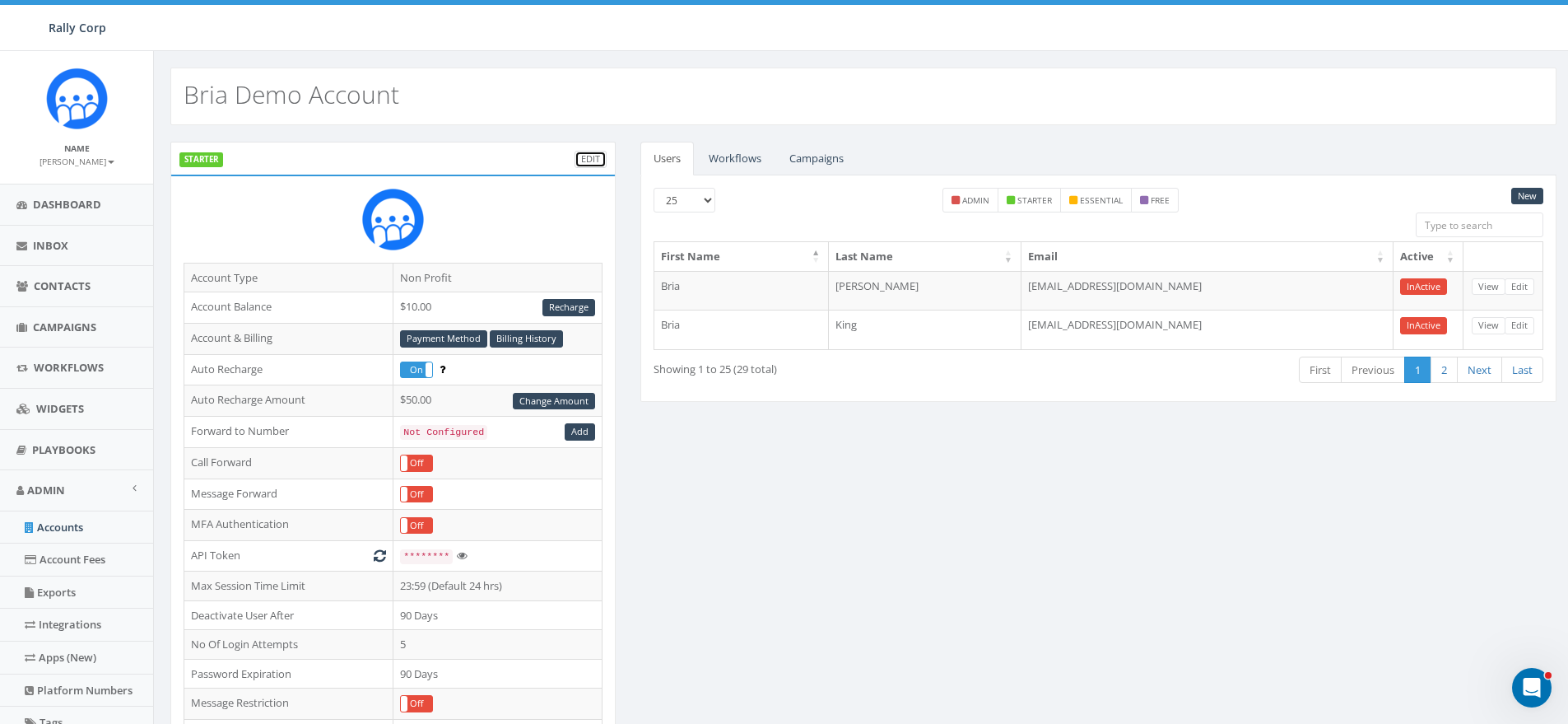
click at [595, 156] on link "Edit" at bounding box center [591, 159] width 32 height 17
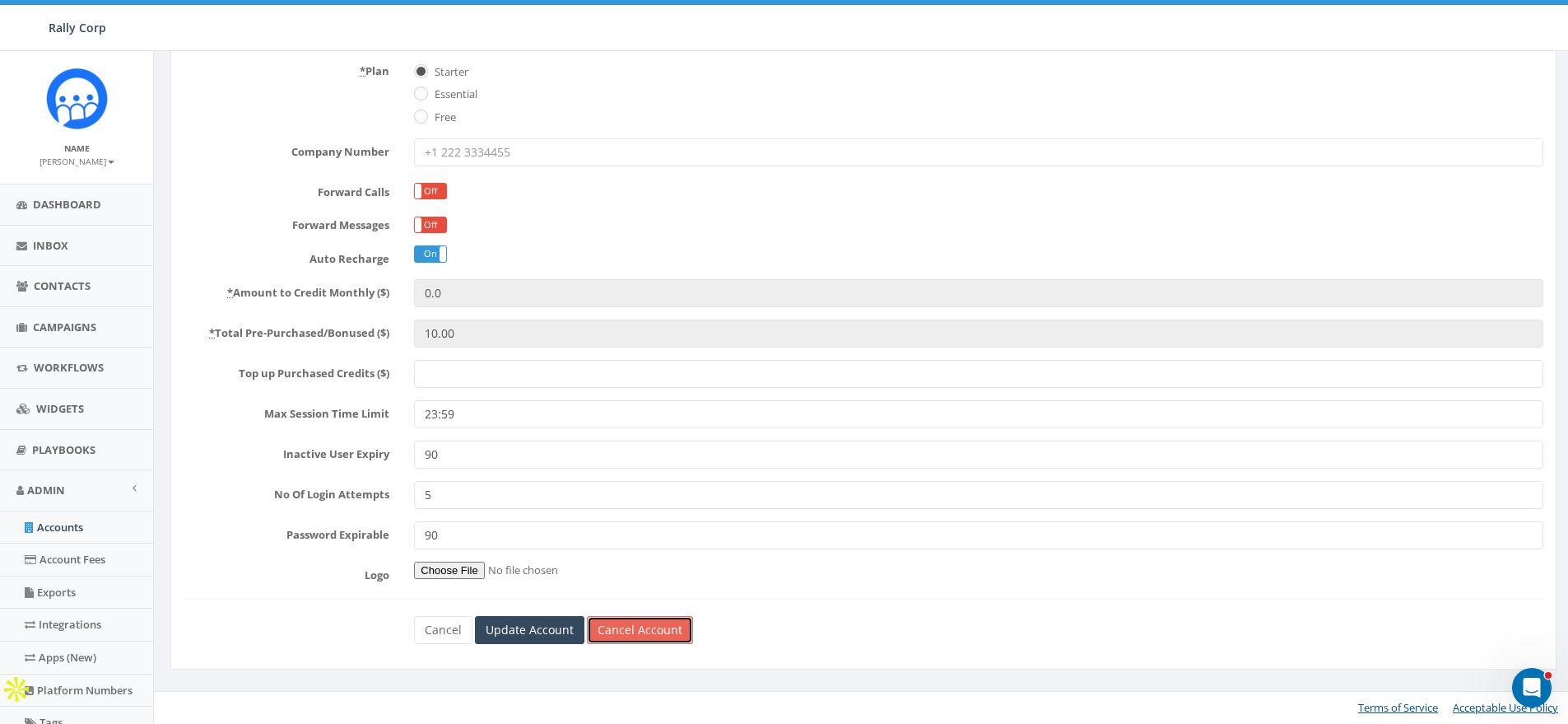
click at [635, 632] on link "Cancel Account" at bounding box center [640, 629] width 106 height 28
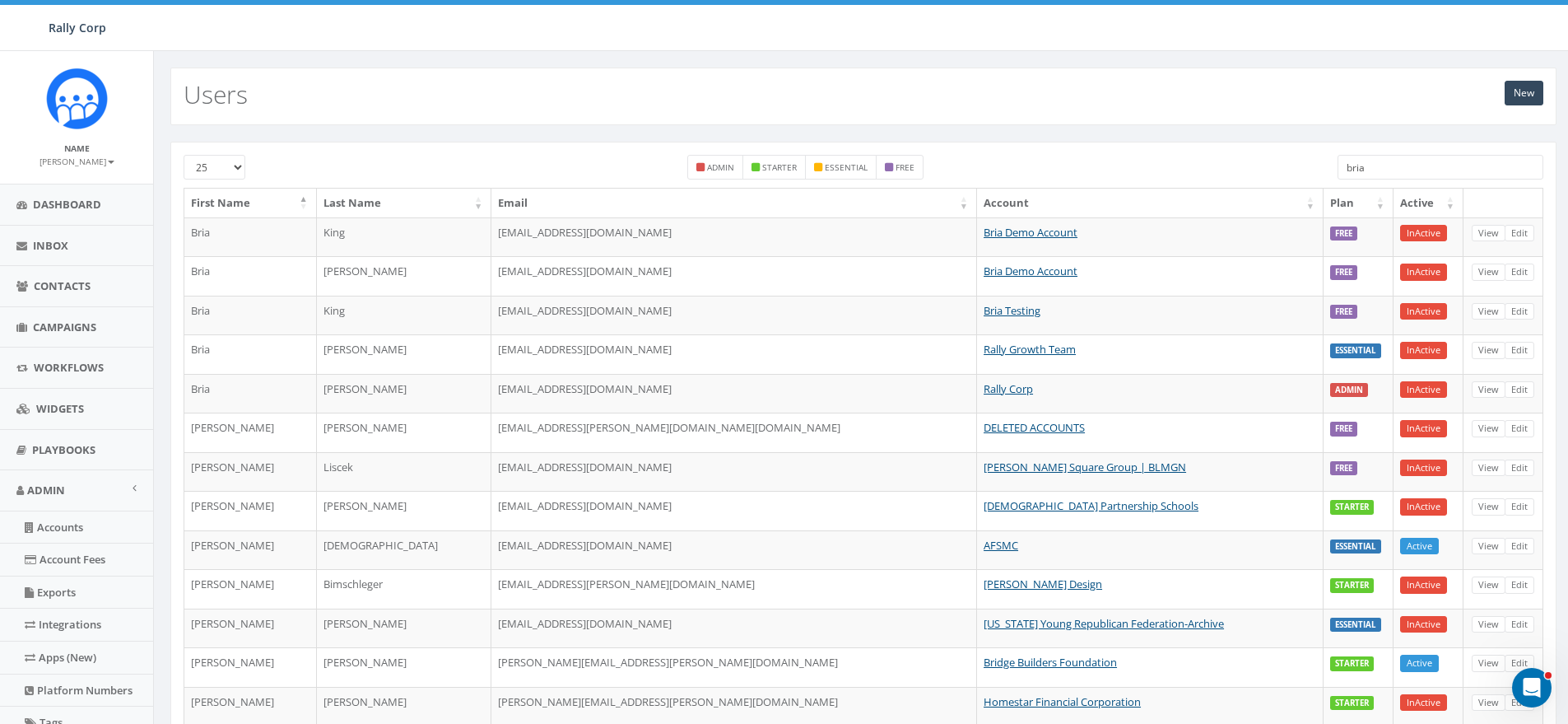
click at [1426, 164] on input "bria" at bounding box center [1440, 166] width 206 height 24
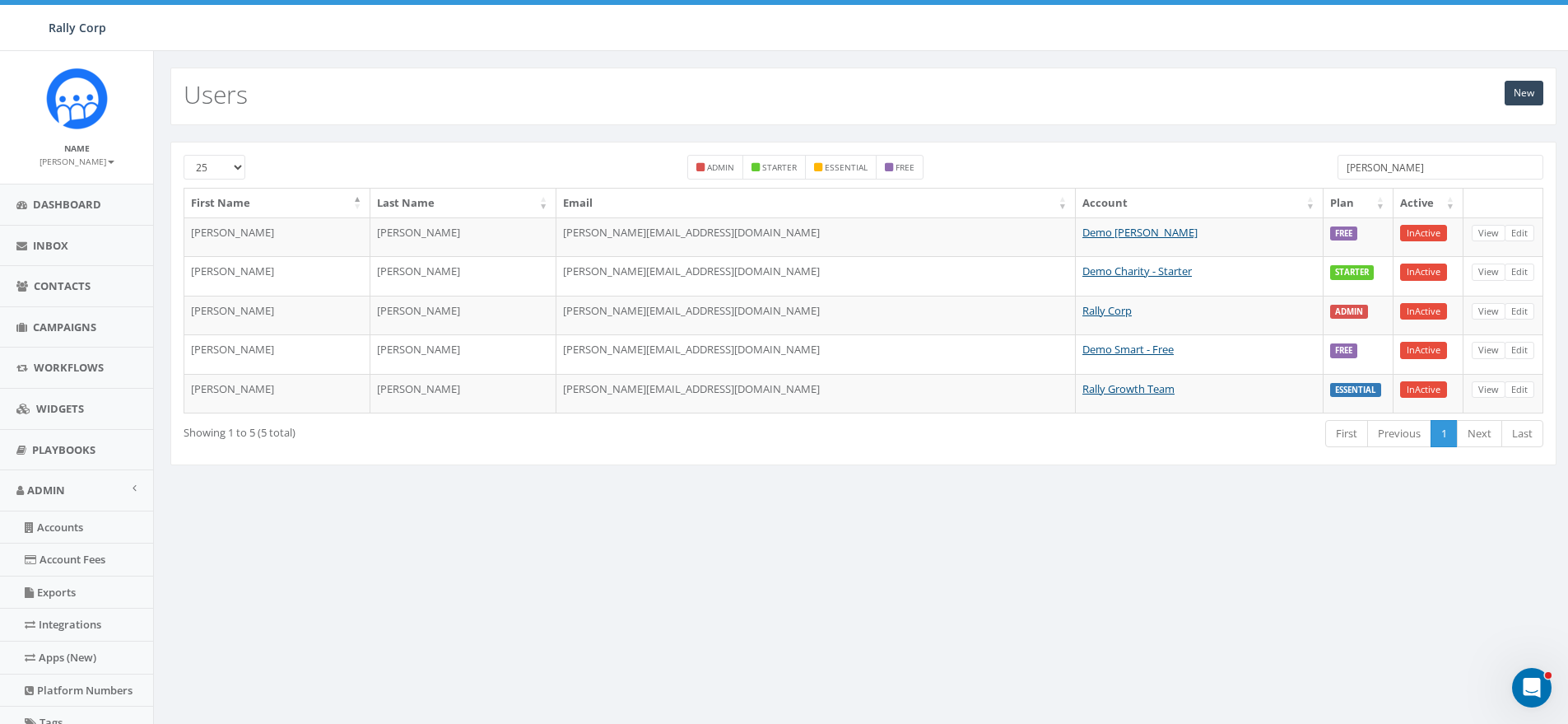
click at [1409, 173] on input "marisa" at bounding box center [1440, 166] width 206 height 24
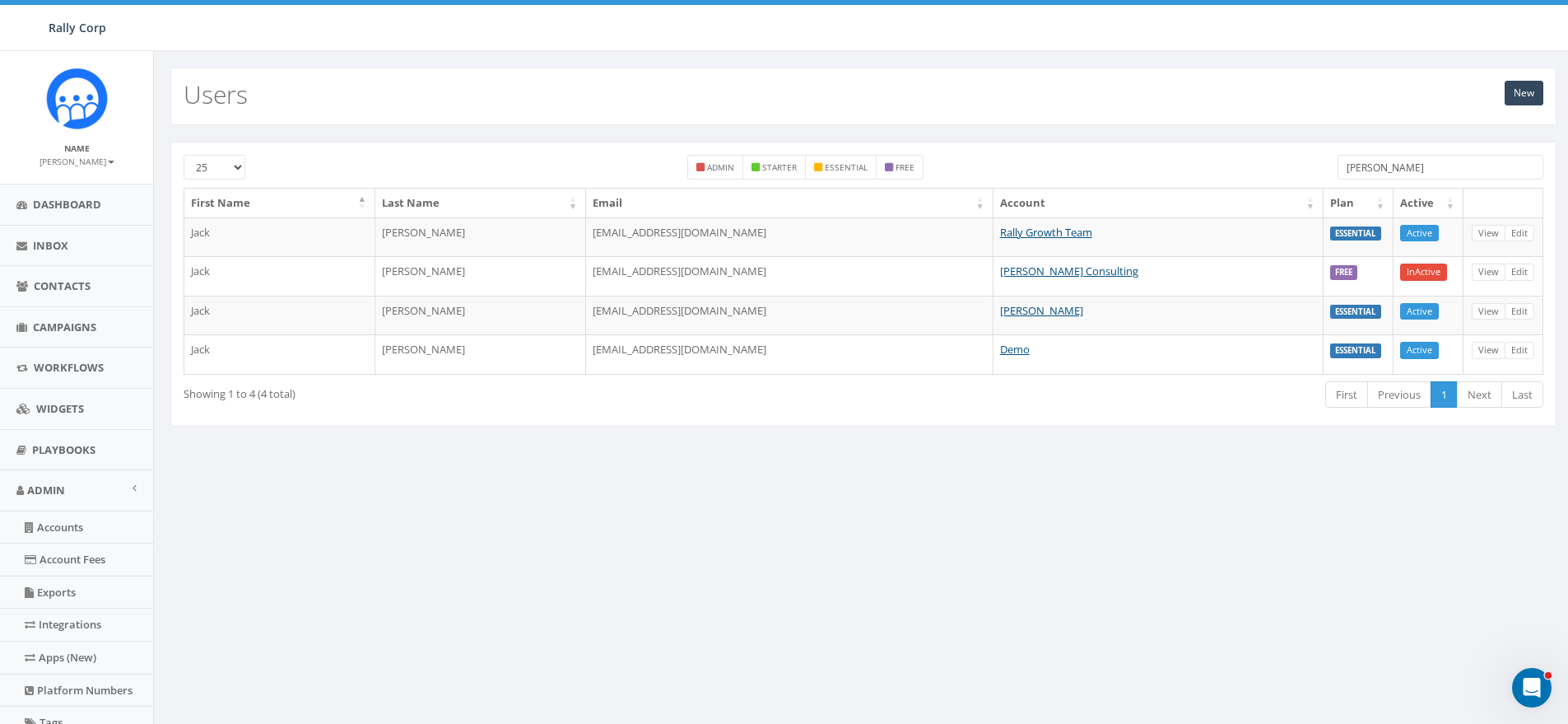
type input "bobin"
click at [1131, 602] on div "New Users 25 50 100 admin starter essential free bobin First Name Last Name Ema…" at bounding box center [862, 521] width 1419 height 939
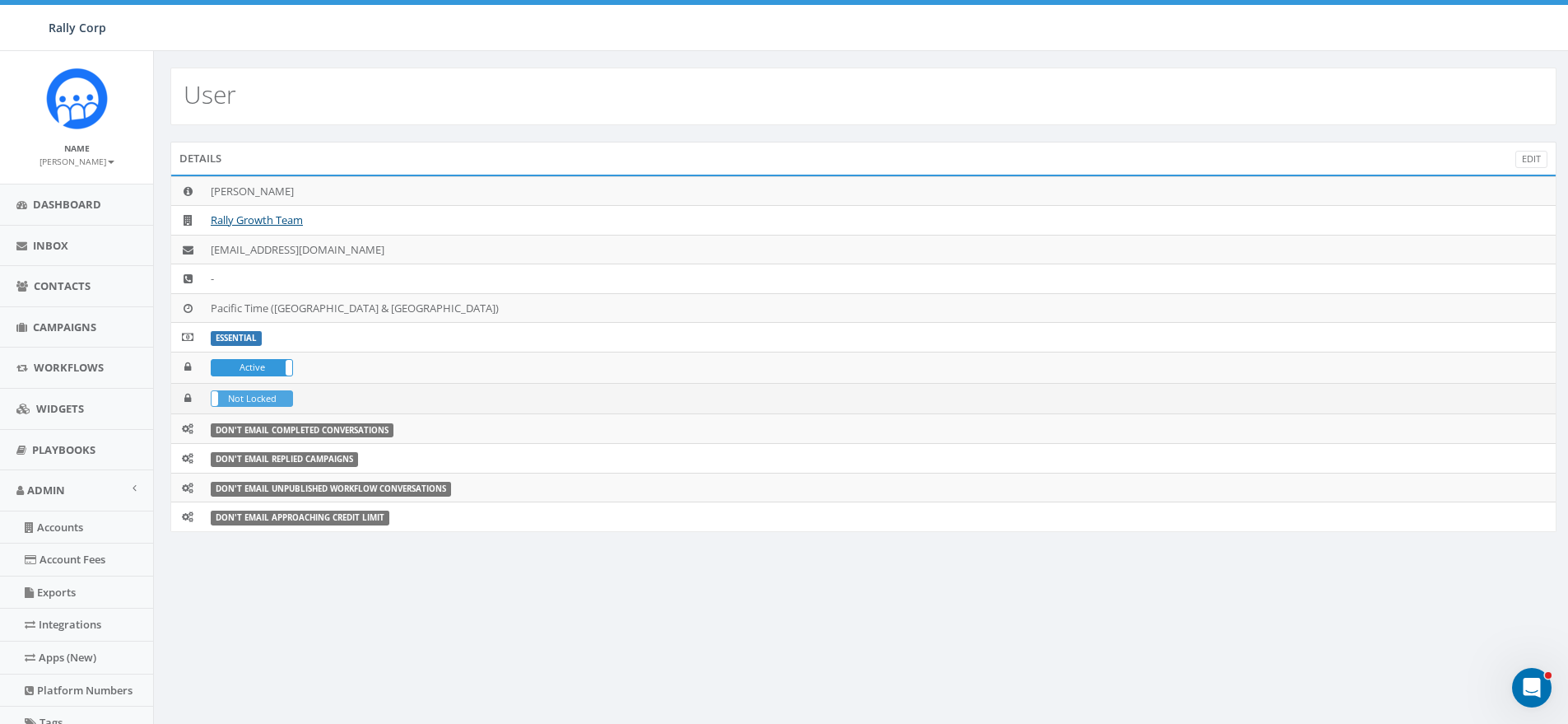
drag, startPoint x: 262, startPoint y: 370, endPoint x: 248, endPoint y: 396, distance: 29.5
click at [260, 370] on label "Active" at bounding box center [251, 367] width 80 height 15
click at [244, 401] on label "Not Locked" at bounding box center [251, 398] width 80 height 15
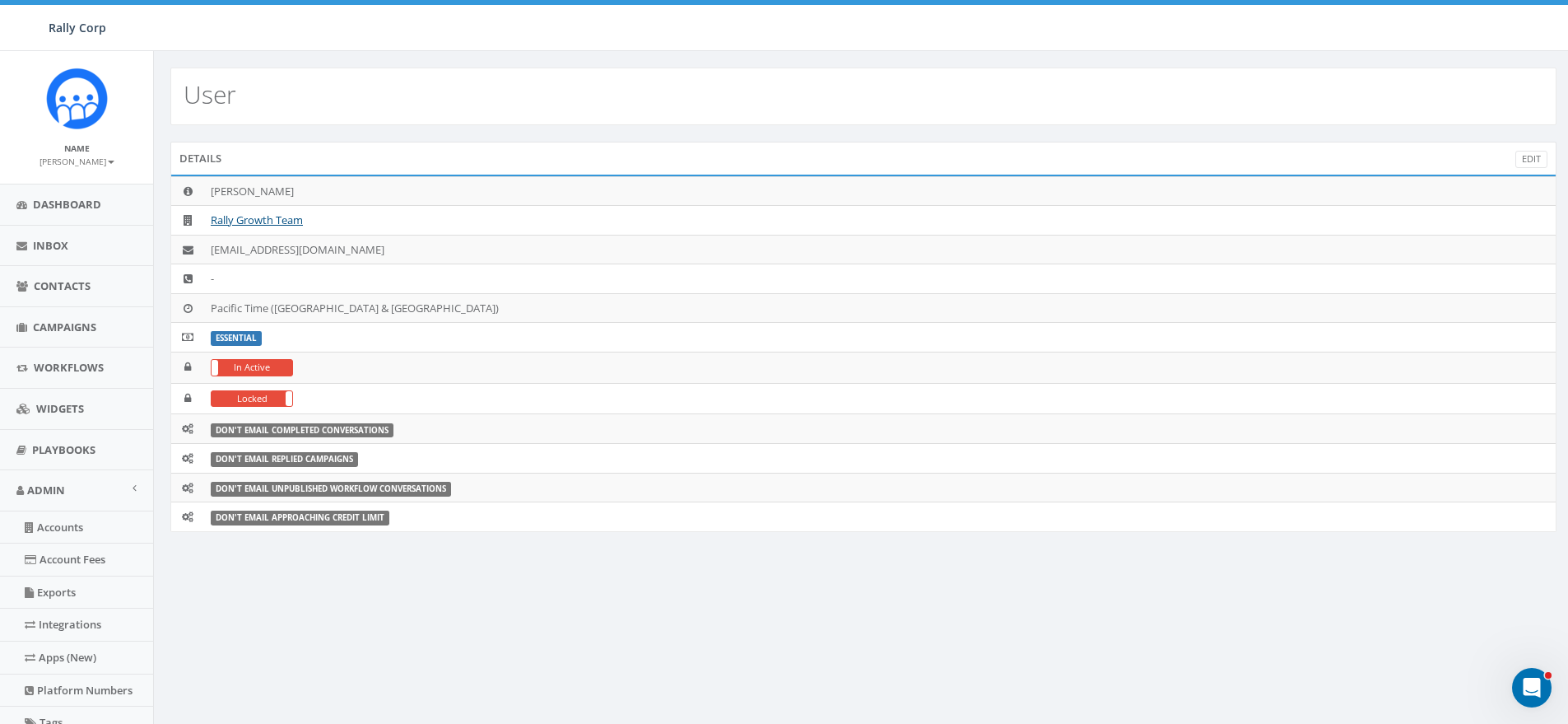
click at [464, 123] on div "User" at bounding box center [863, 97] width 1386 height 58
click at [245, 366] on label "Active" at bounding box center [251, 367] width 80 height 15
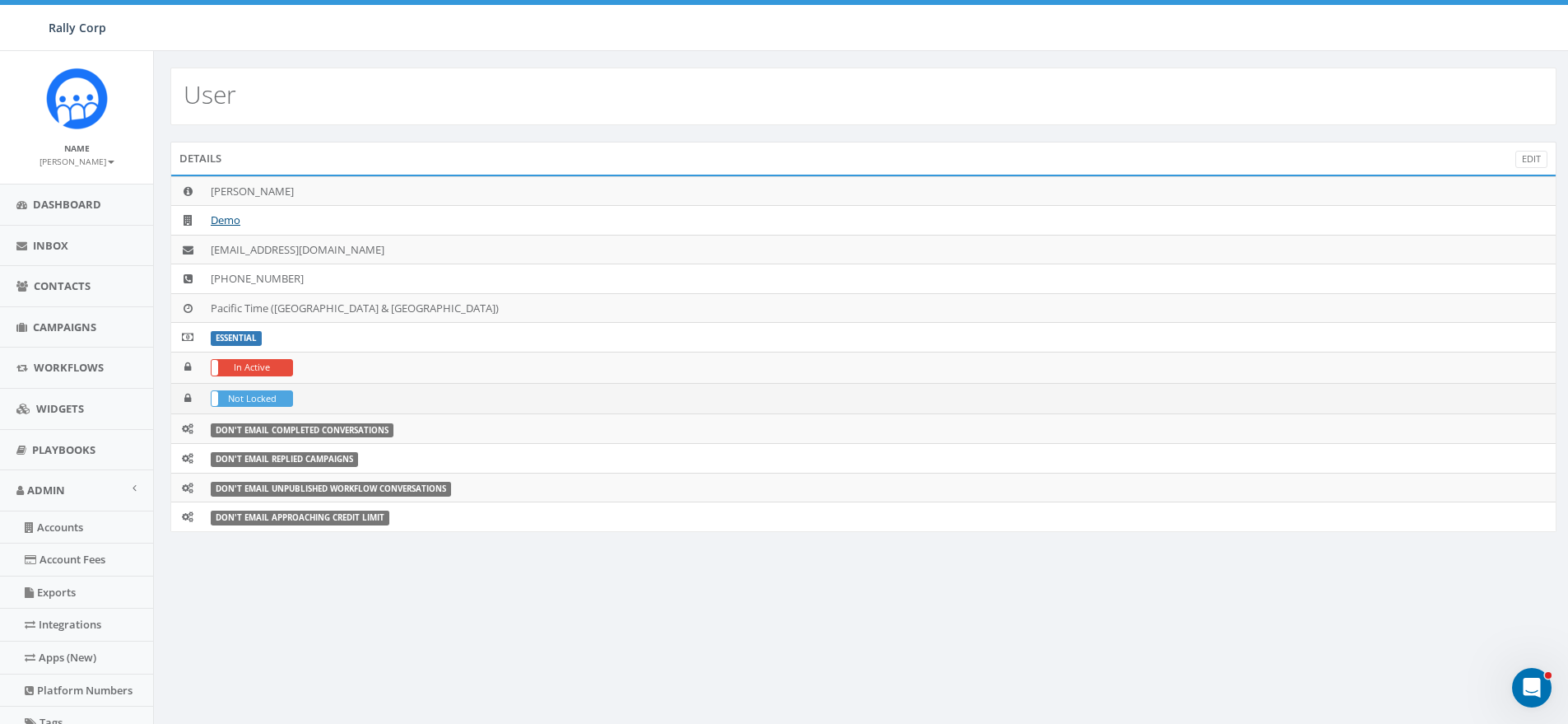
click at [253, 400] on label "Not Locked" at bounding box center [251, 398] width 80 height 15
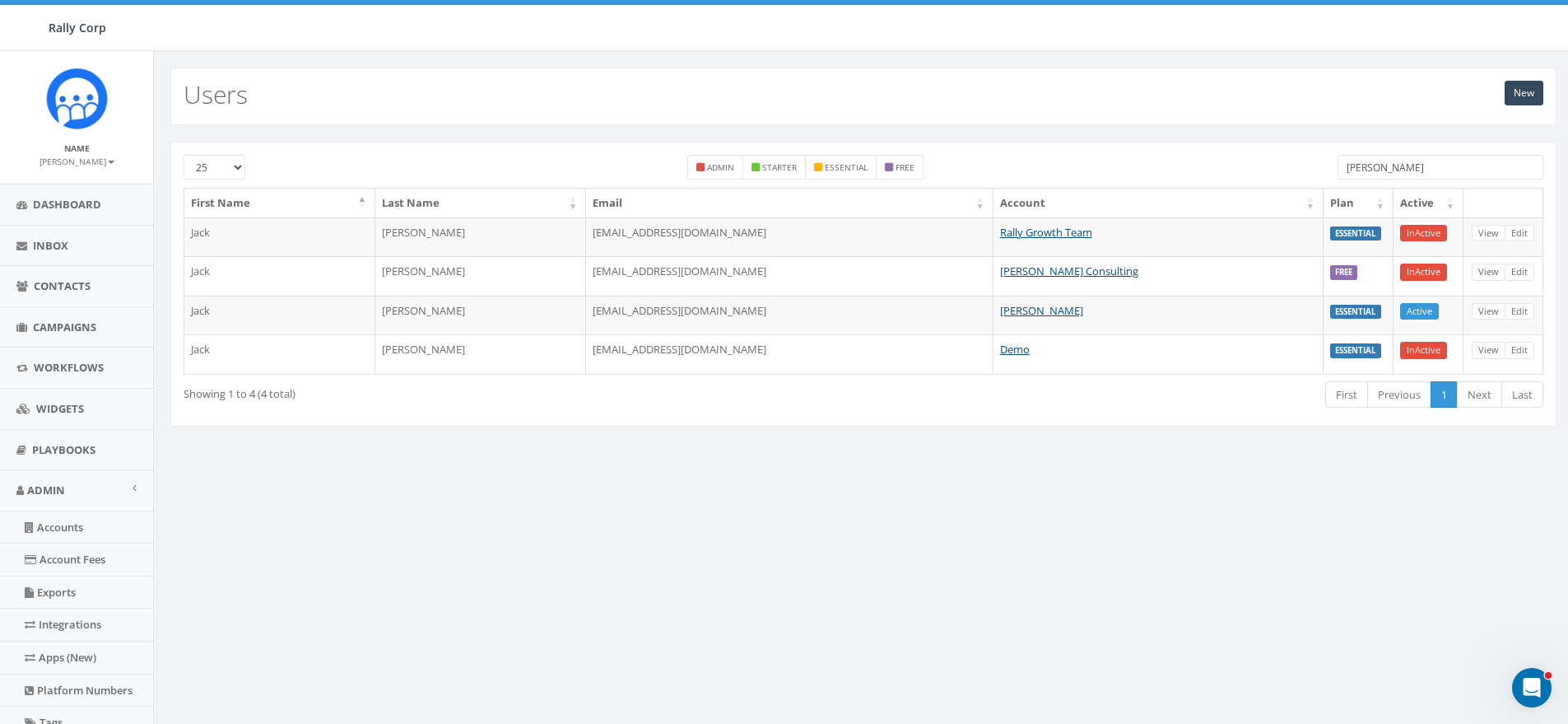
click at [1431, 158] on input "[PERSON_NAME]" at bounding box center [1440, 166] width 206 height 24
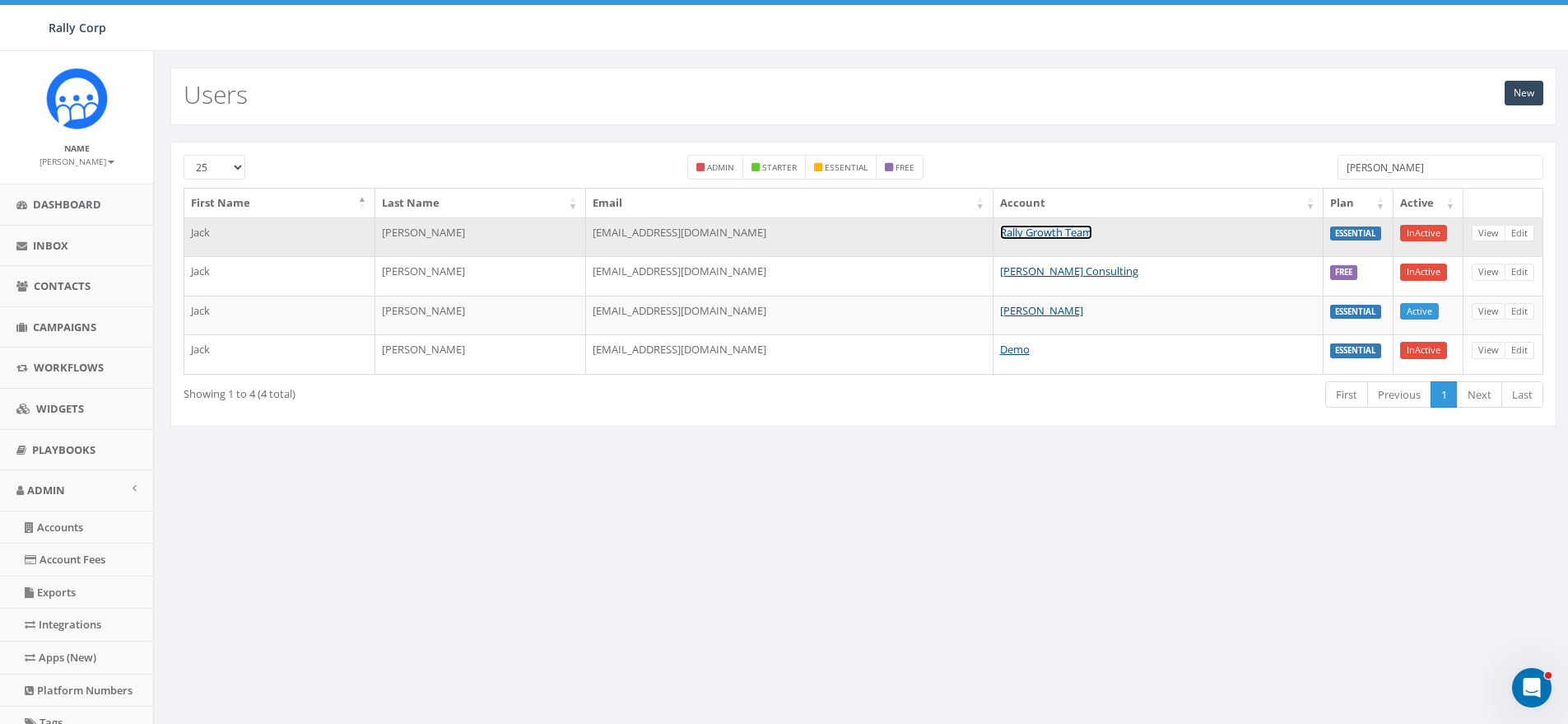
click at [1092, 231] on link "Rally Growth Team" at bounding box center [1046, 232] width 92 height 14
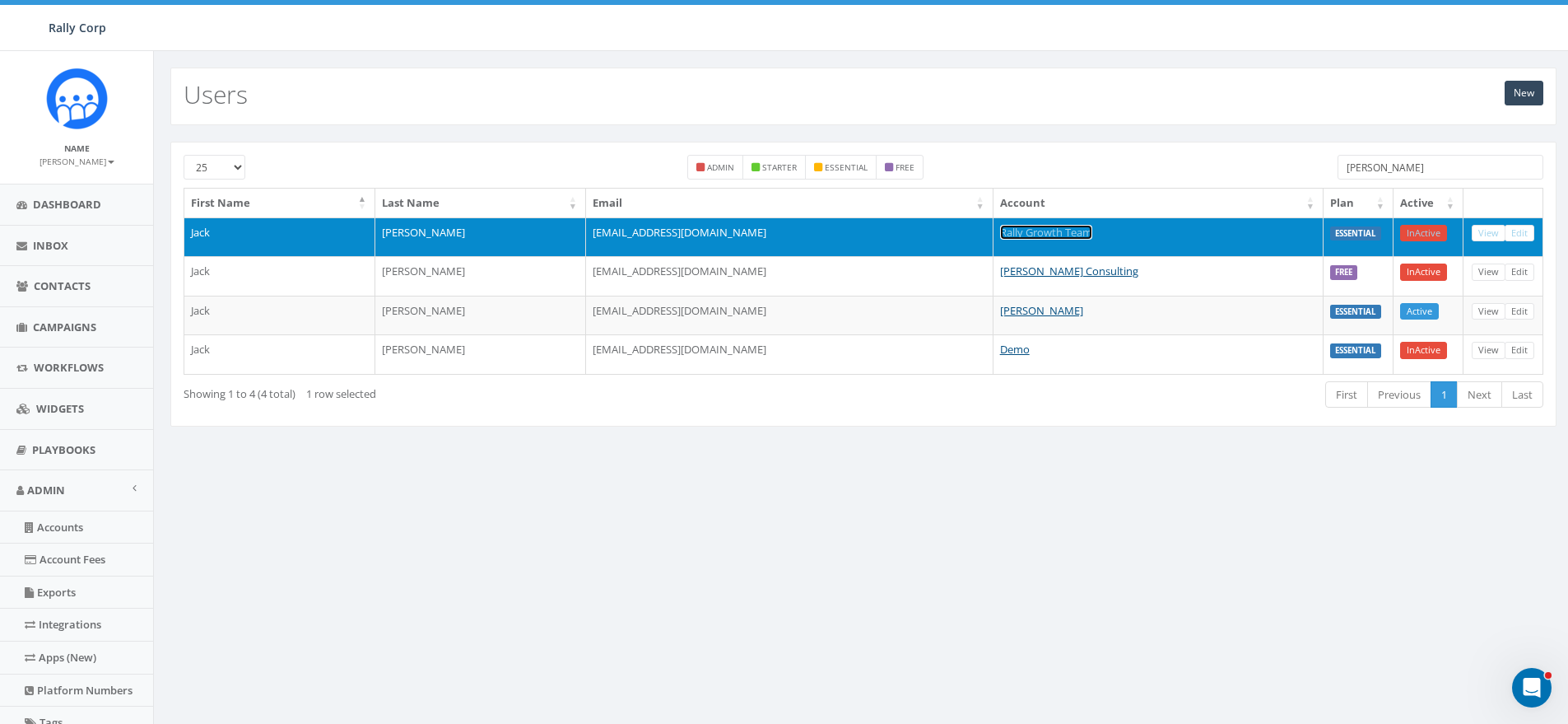
click at [1088, 231] on link "Rally Growth Team" at bounding box center [1046, 232] width 92 height 14
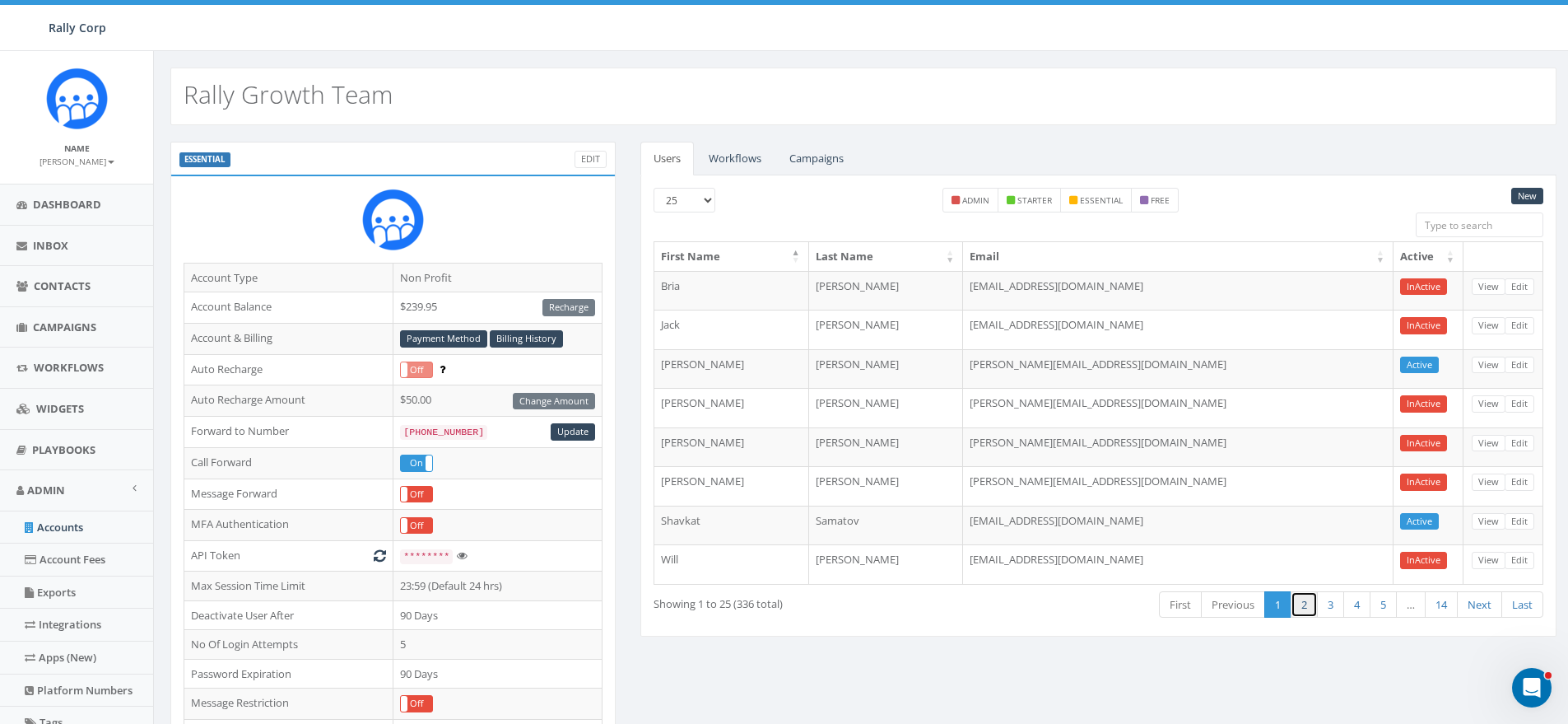
click at [1305, 608] on link "2" at bounding box center [1304, 605] width 27 height 27
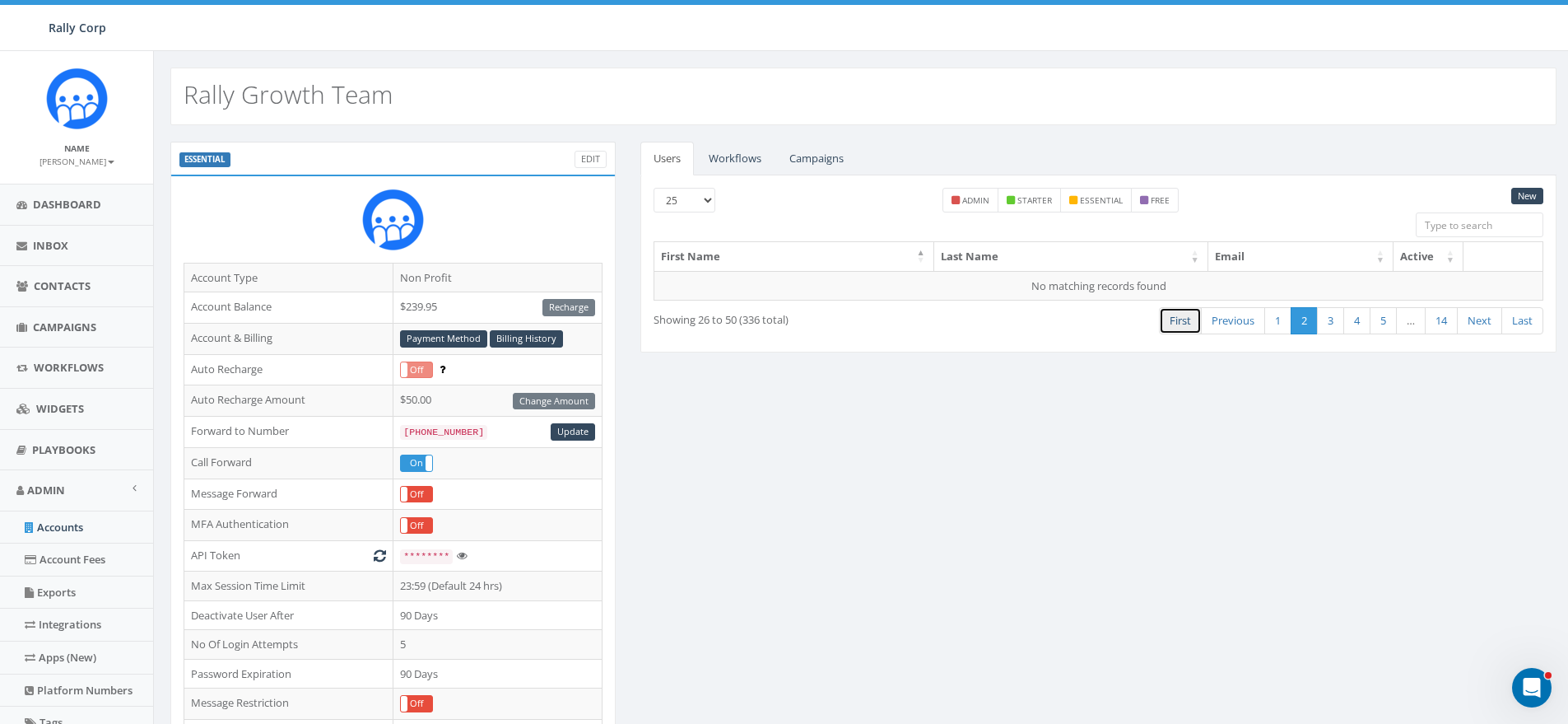
click at [1179, 323] on link "First" at bounding box center [1179, 320] width 42 height 27
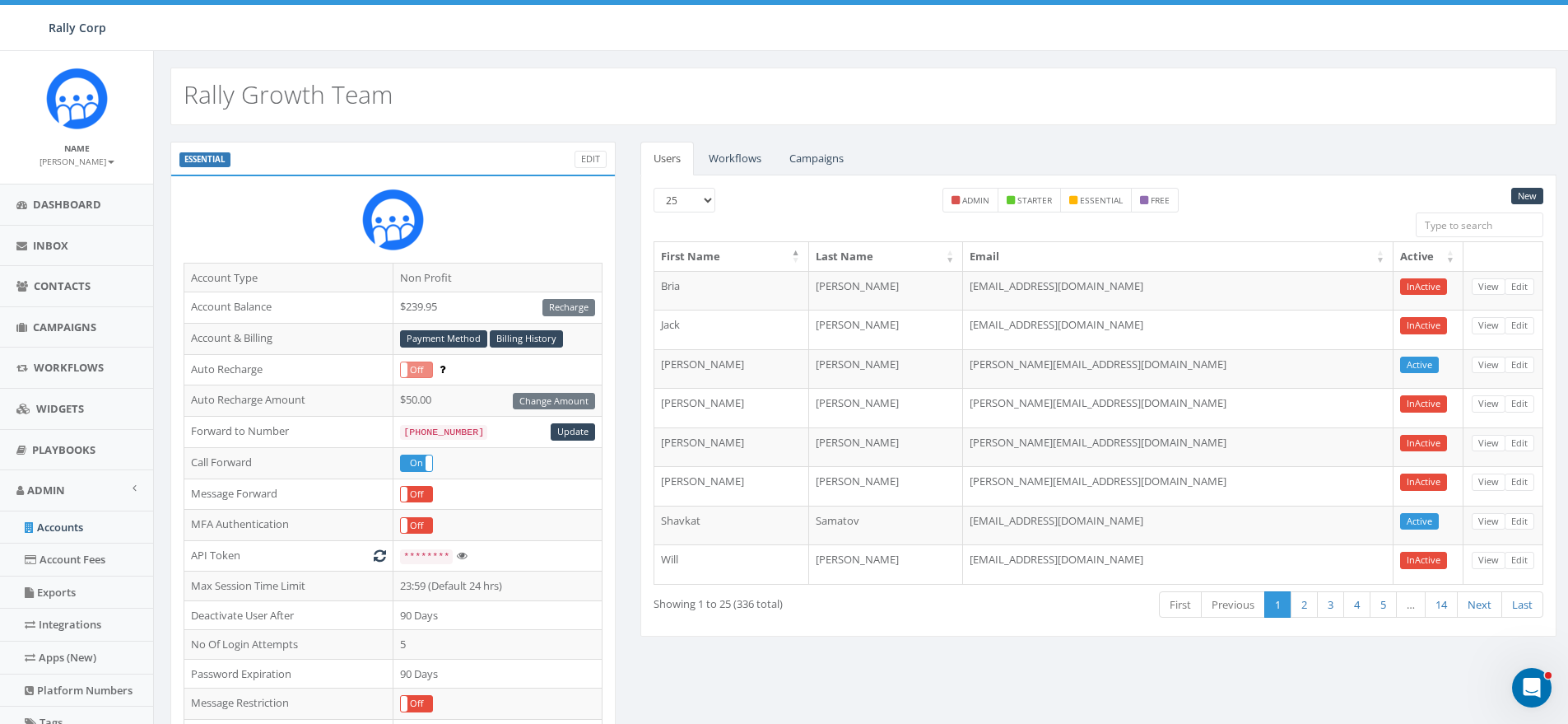
click at [761, 78] on div "Rally Growth Team" at bounding box center [863, 97] width 1386 height 58
